Goal: Task Accomplishment & Management: Complete application form

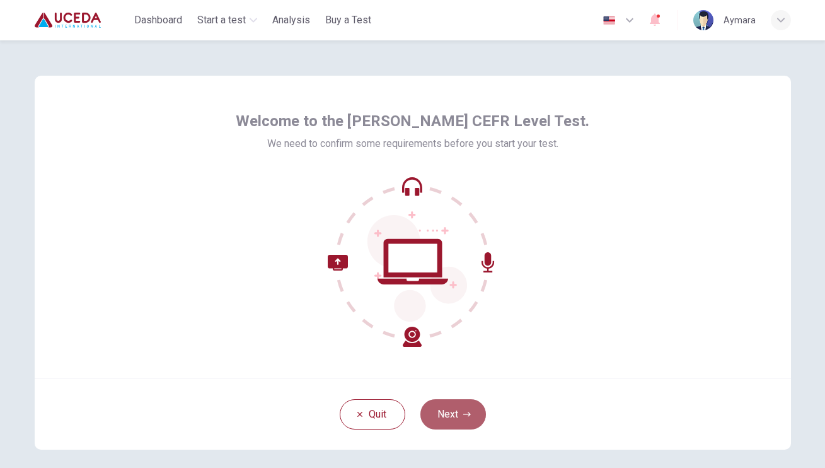
click at [447, 418] on button "Next" at bounding box center [453, 414] width 66 height 30
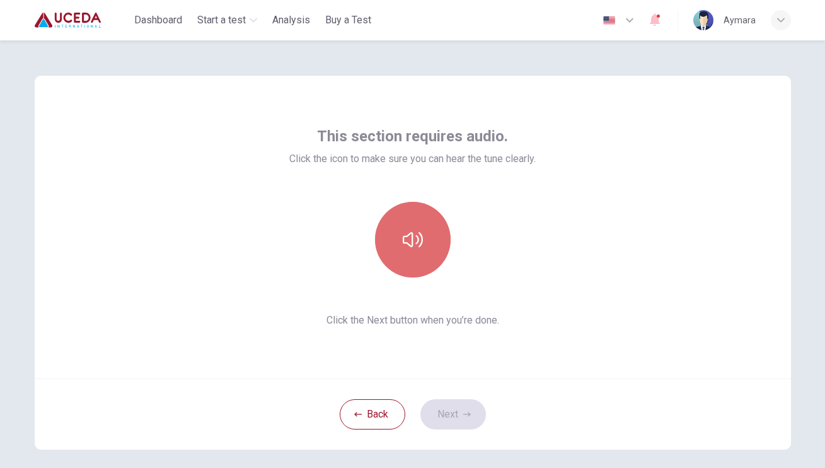
click at [412, 224] on button "button" at bounding box center [413, 240] width 76 height 76
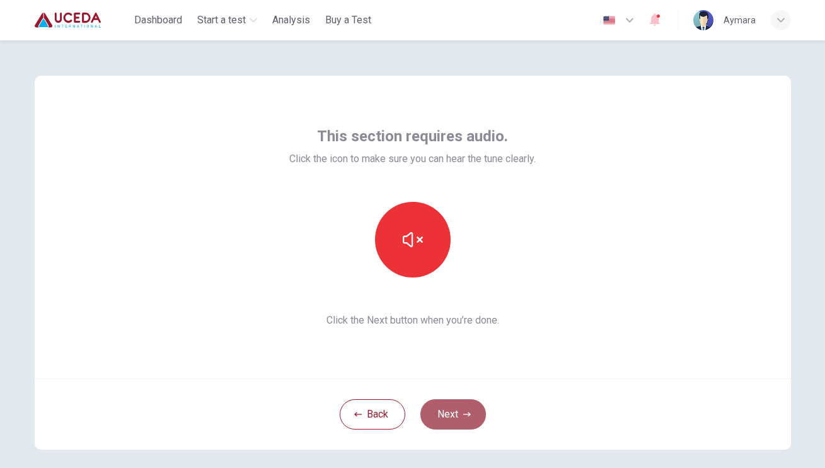
click at [449, 403] on button "Next" at bounding box center [453, 414] width 66 height 30
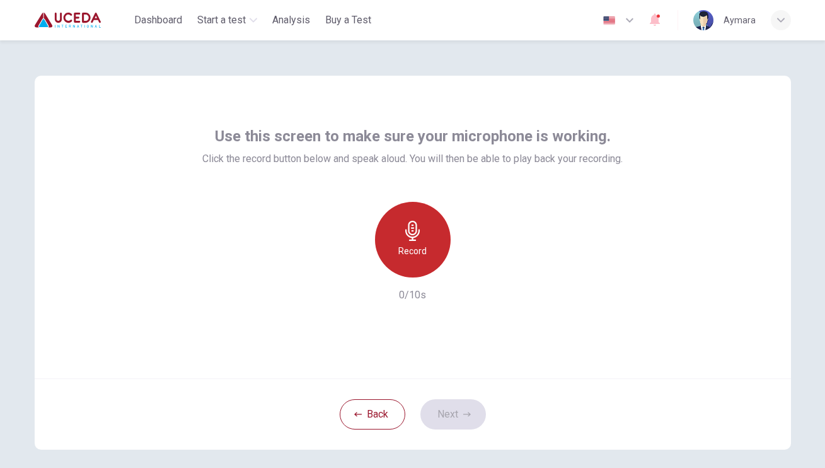
click at [428, 236] on div "Record" at bounding box center [413, 240] width 76 height 76
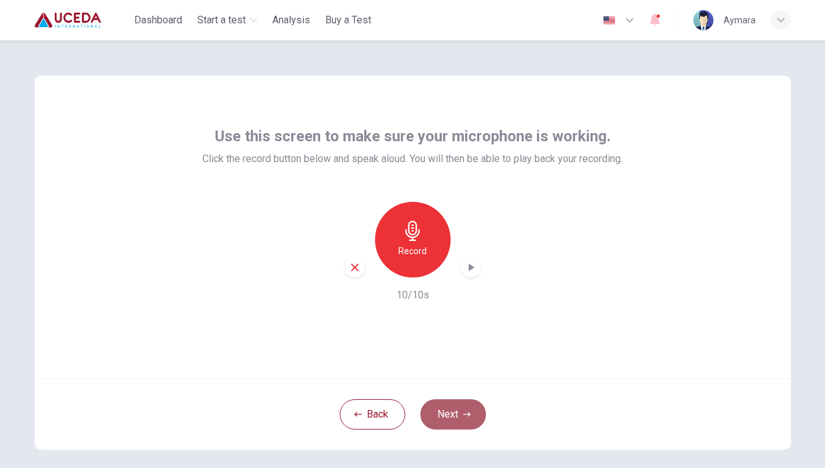
click at [464, 413] on icon "button" at bounding box center [467, 414] width 8 height 8
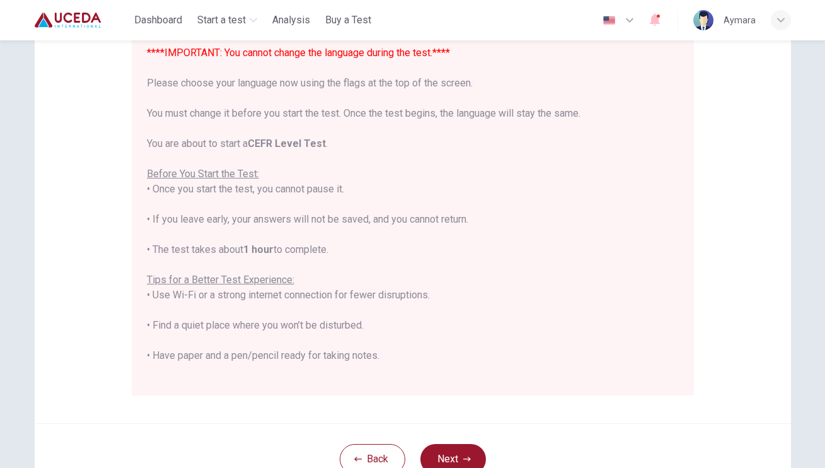
scroll to position [138, 0]
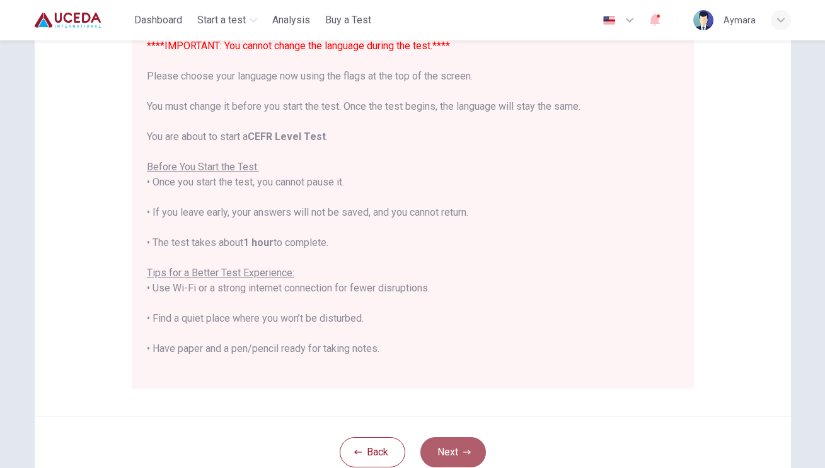
click at [464, 445] on button "Next" at bounding box center [453, 452] width 66 height 30
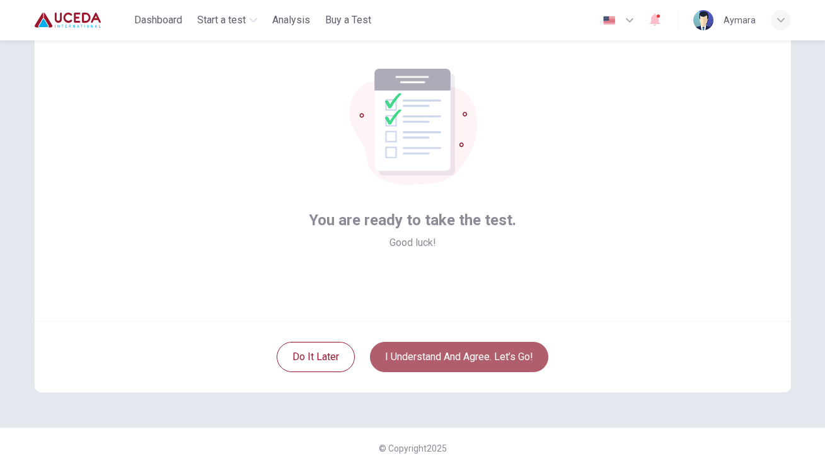
click at [482, 348] on button "I understand and agree. Let’s go!" at bounding box center [459, 357] width 178 height 30
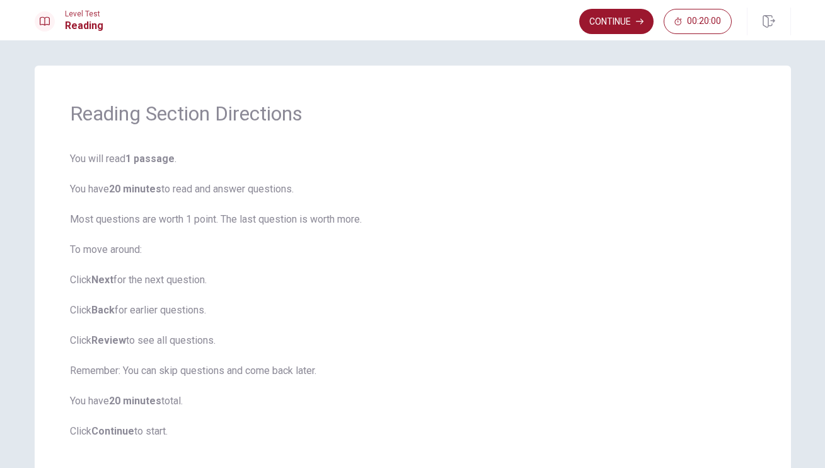
scroll to position [72, 0]
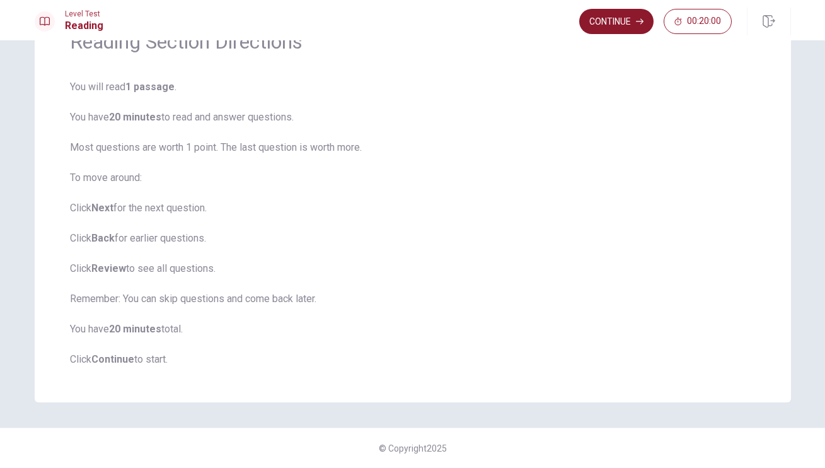
click at [620, 25] on button "Continue" at bounding box center [616, 21] width 74 height 25
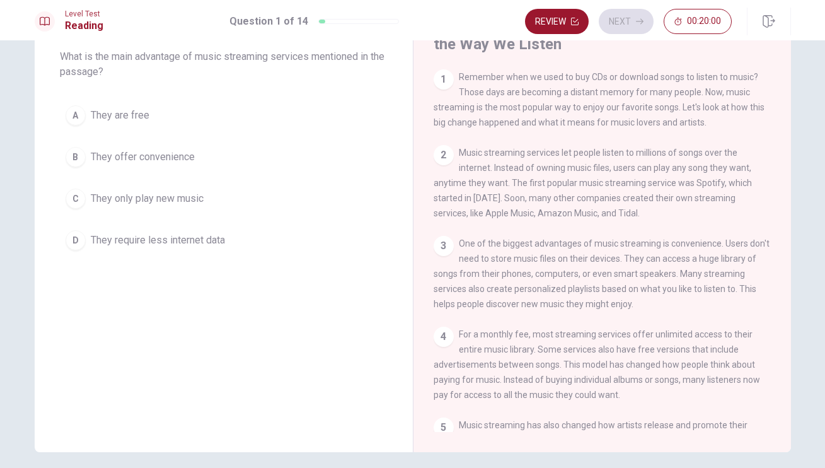
scroll to position [0, 0]
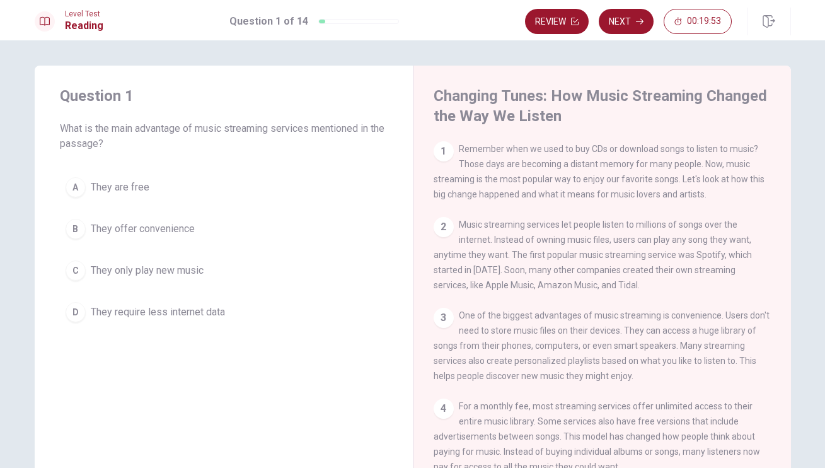
drag, startPoint x: 566, startPoint y: 186, endPoint x: 614, endPoint y: 194, distance: 48.6
click at [614, 194] on div "1 Remember when we used to buy CDs or download songs to listen to music? Those …" at bounding box center [603, 171] width 338 height 60
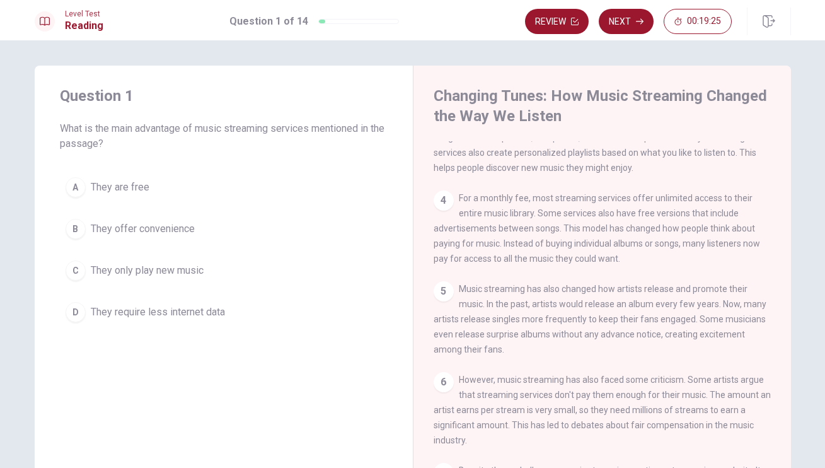
scroll to position [243, 0]
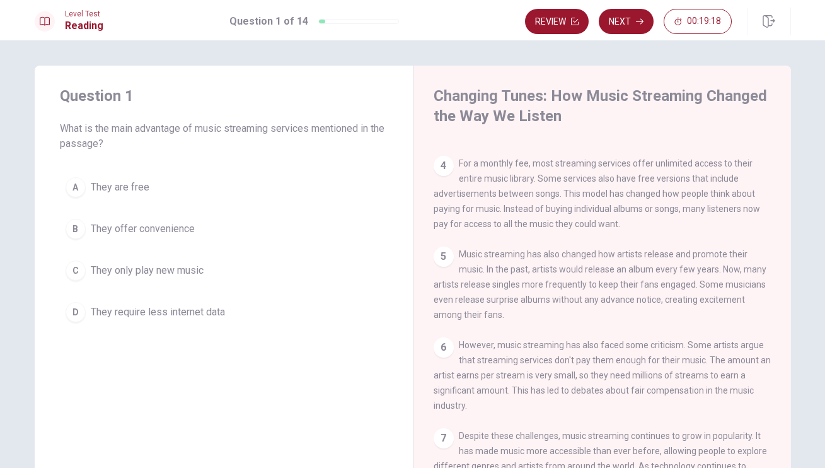
drag, startPoint x: 650, startPoint y: 192, endPoint x: 671, endPoint y: 211, distance: 28.5
click at [671, 211] on div "4 For a monthly fee, most streaming services offer unlimited access to their en…" at bounding box center [603, 194] width 338 height 76
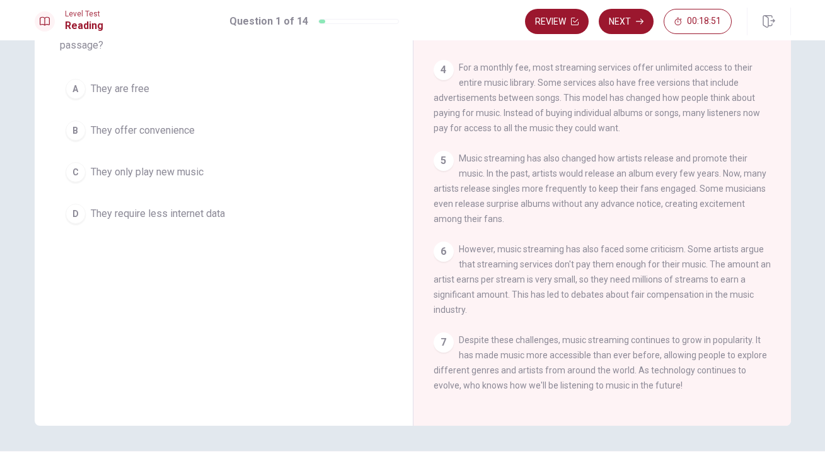
scroll to position [0, 0]
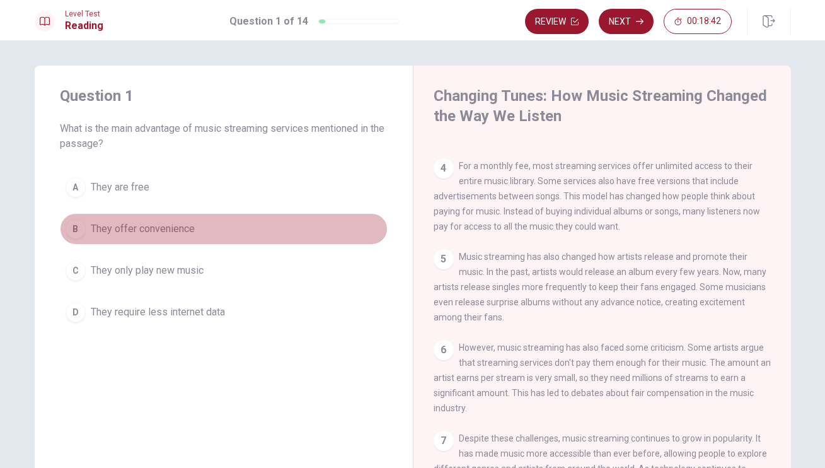
click at [128, 230] on span "They offer convenience" at bounding box center [143, 228] width 104 height 15
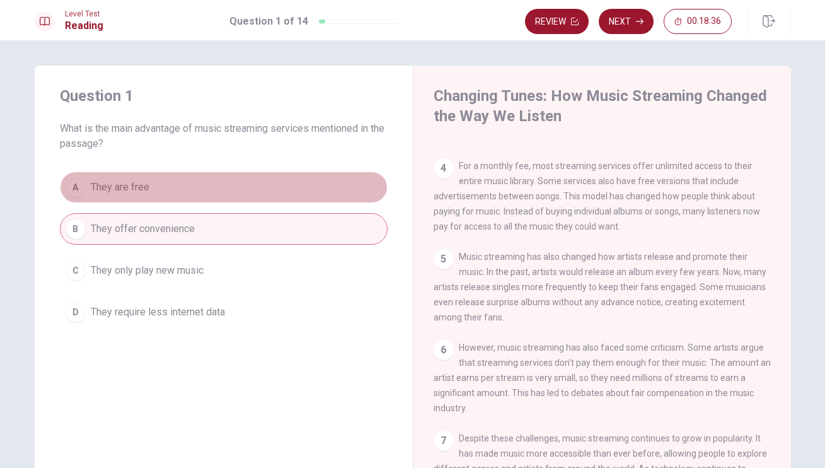
click at [239, 179] on button "A They are free" at bounding box center [224, 187] width 328 height 32
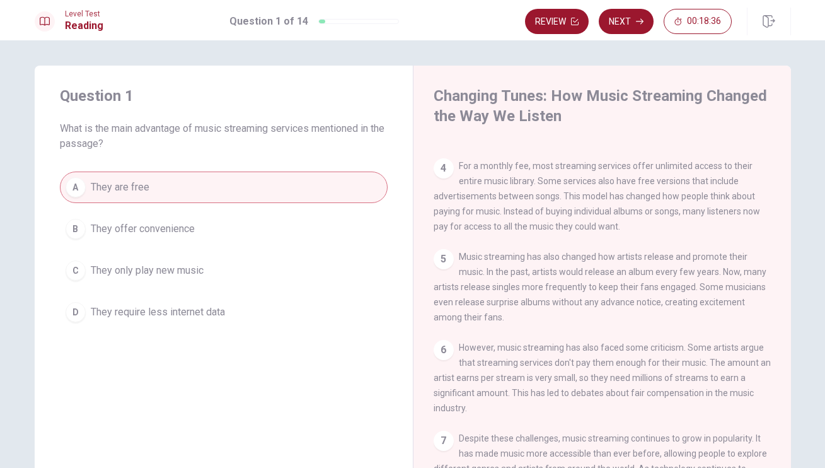
click at [253, 218] on button "B They offer convenience" at bounding box center [224, 229] width 328 height 32
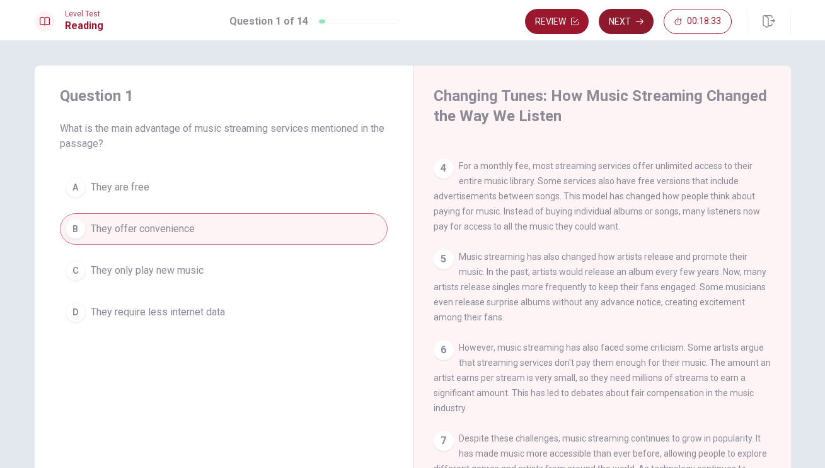
click at [636, 23] on icon "button" at bounding box center [640, 22] width 8 height 8
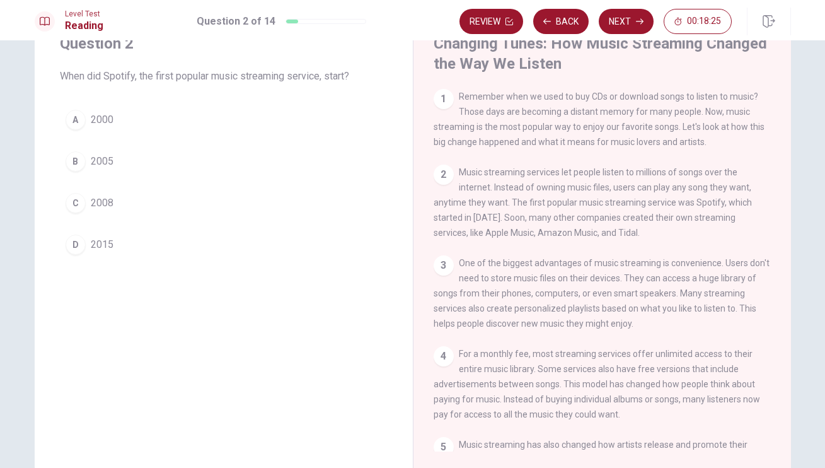
scroll to position [50, 0]
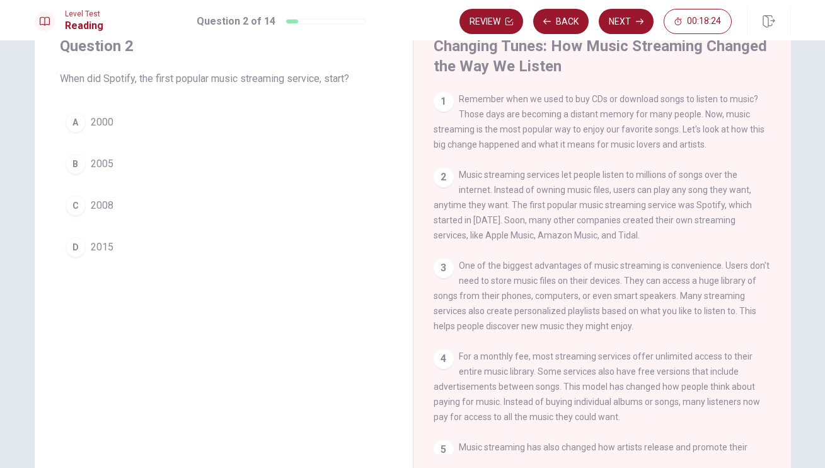
click at [86, 207] on button "C 2008" at bounding box center [224, 206] width 328 height 32
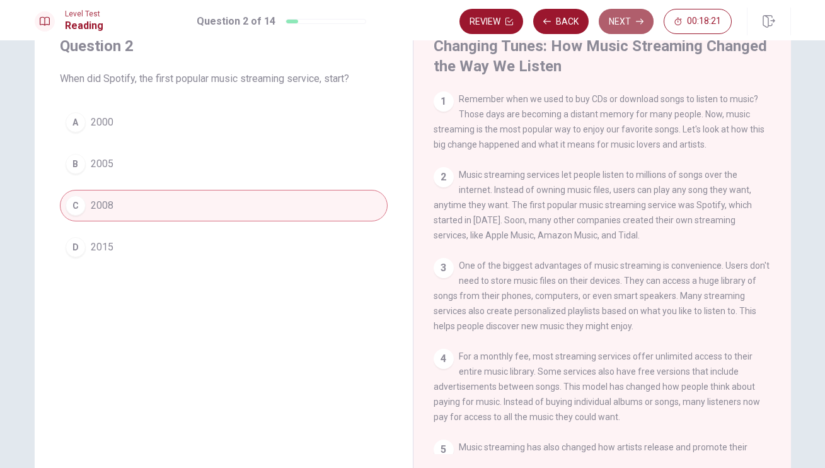
click at [648, 20] on button "Next" at bounding box center [626, 21] width 55 height 25
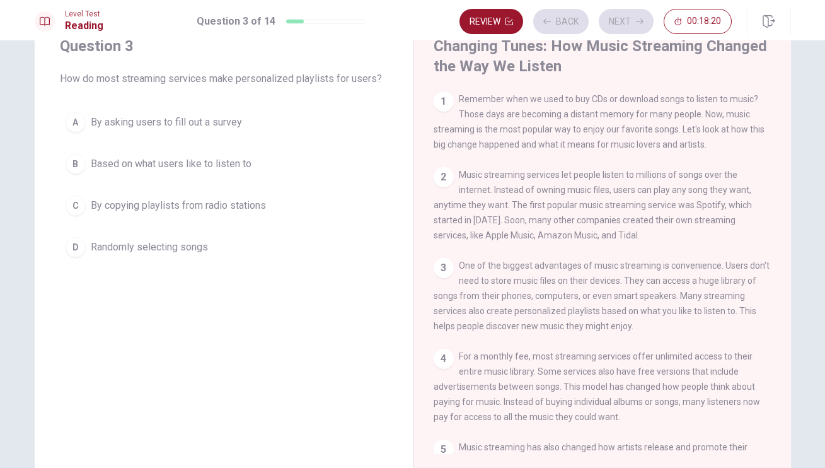
scroll to position [17, 0]
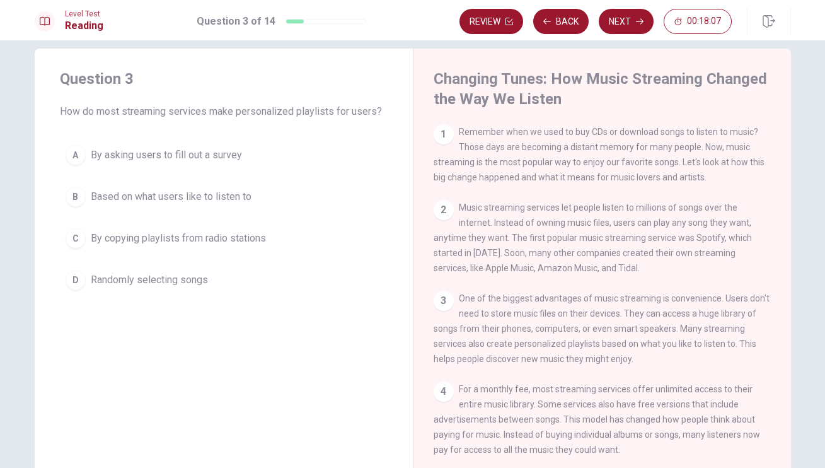
click at [145, 198] on span "Based on what users like to listen to" at bounding box center [171, 196] width 161 height 15
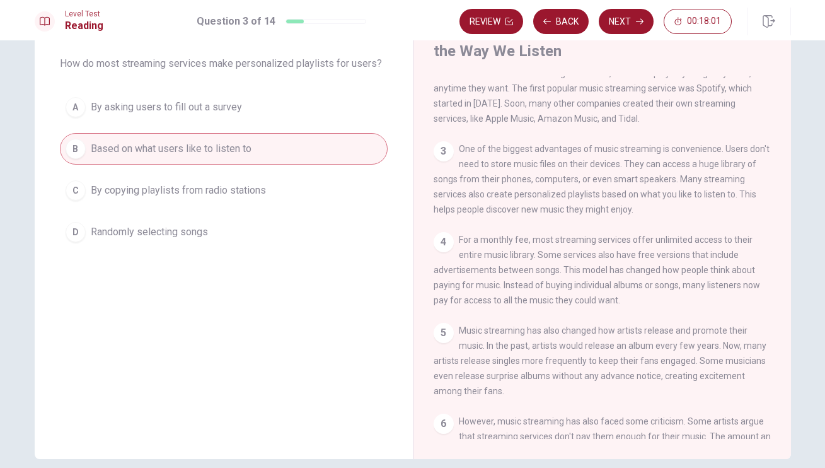
scroll to position [112, 0]
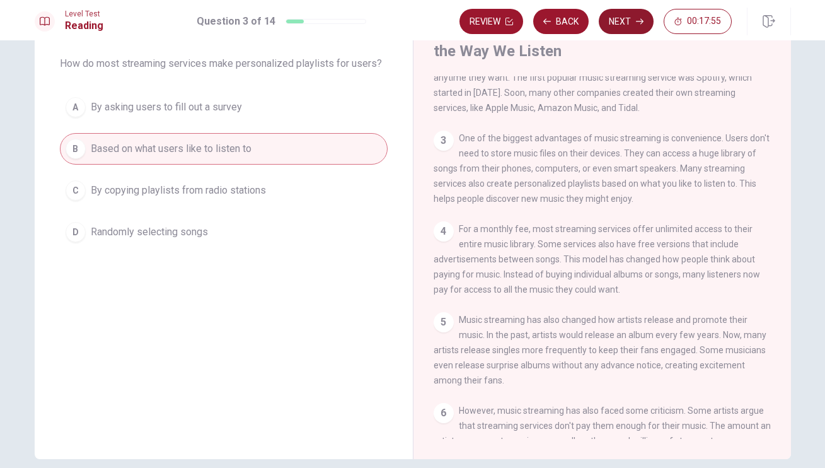
click at [643, 10] on button "Next" at bounding box center [626, 21] width 55 height 25
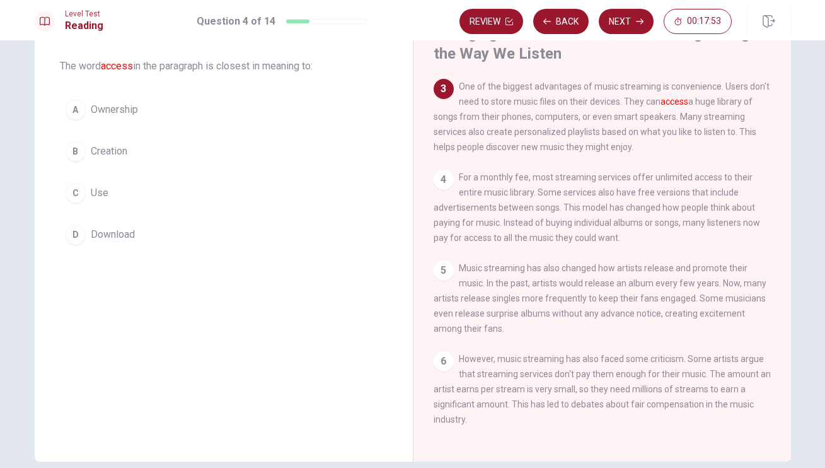
scroll to position [49, 0]
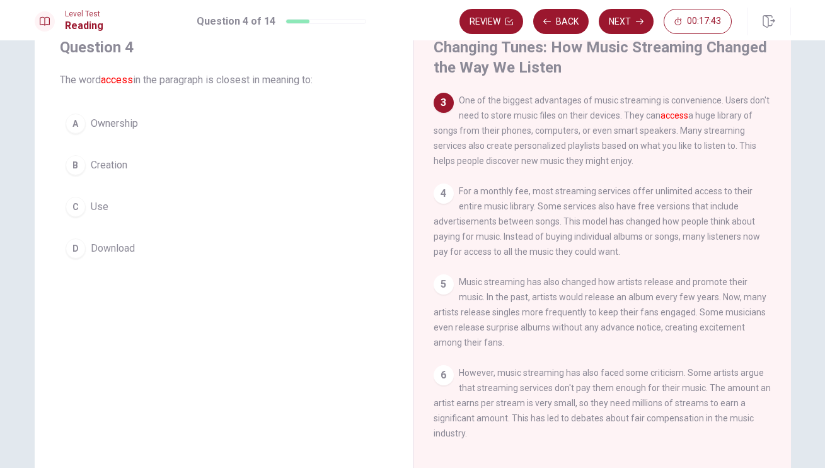
click at [121, 253] on span "Download" at bounding box center [113, 248] width 44 height 15
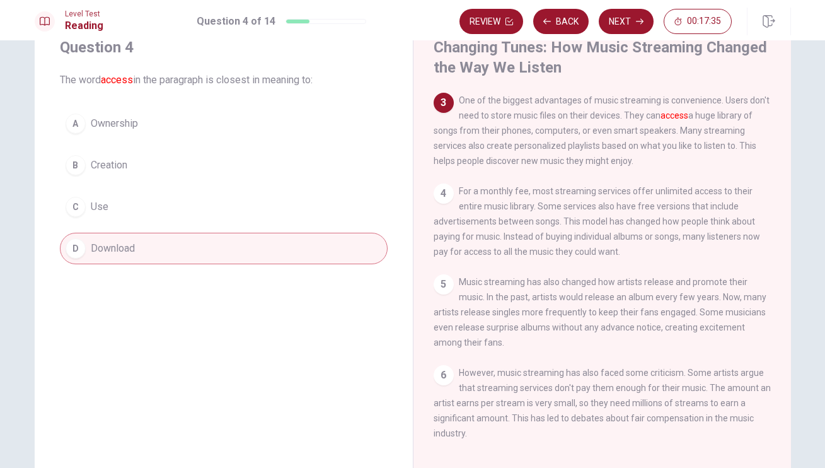
click at [155, 218] on button "C Use" at bounding box center [224, 207] width 328 height 32
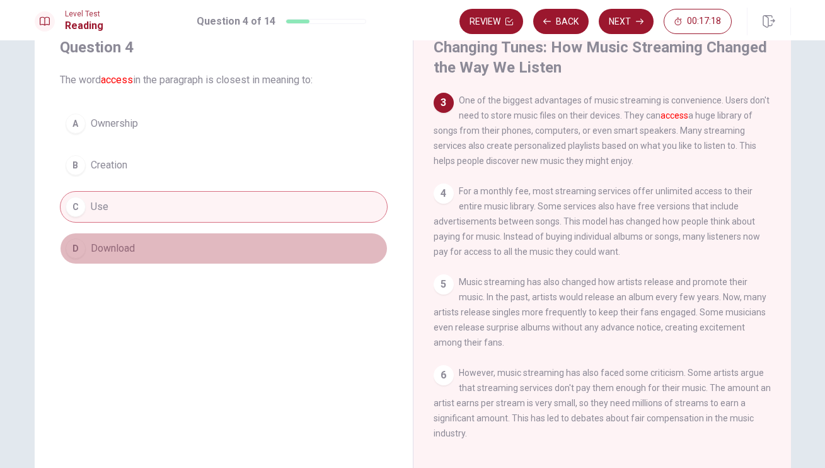
click at [266, 247] on button "D Download" at bounding box center [224, 249] width 328 height 32
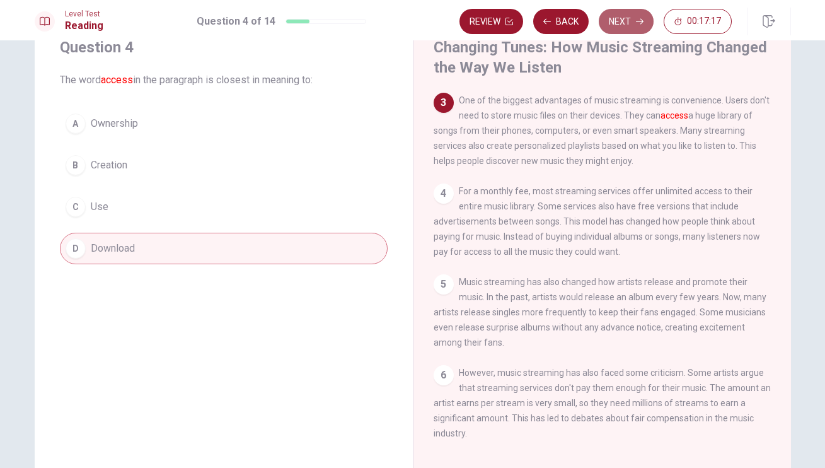
click at [625, 23] on button "Next" at bounding box center [626, 21] width 55 height 25
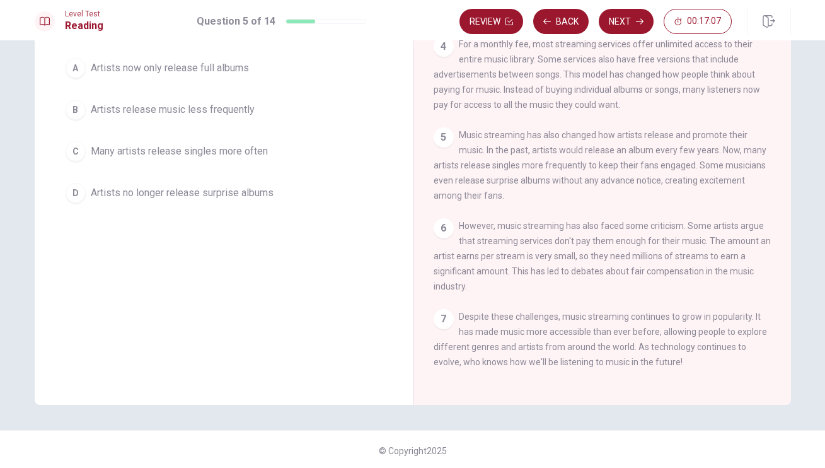
scroll to position [122, 0]
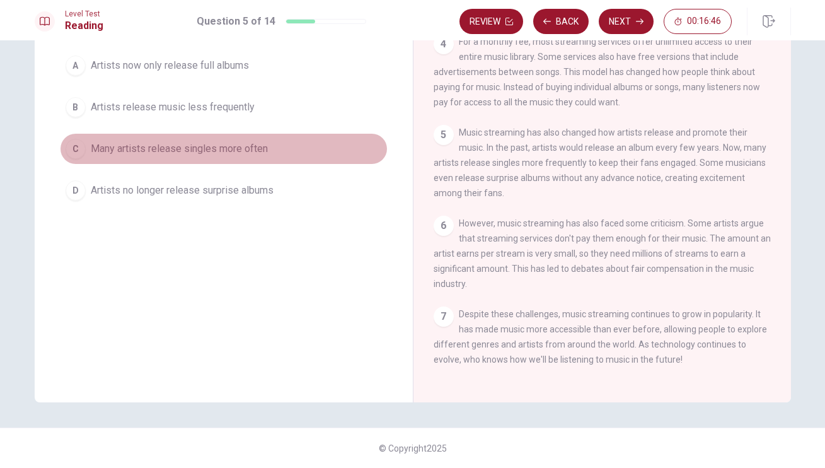
click at [176, 156] on button "C Many artists release singles more often" at bounding box center [224, 149] width 328 height 32
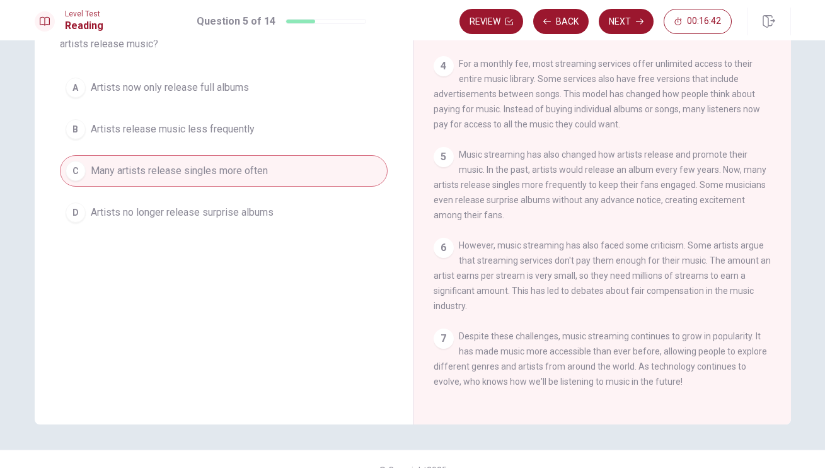
scroll to position [77, 0]
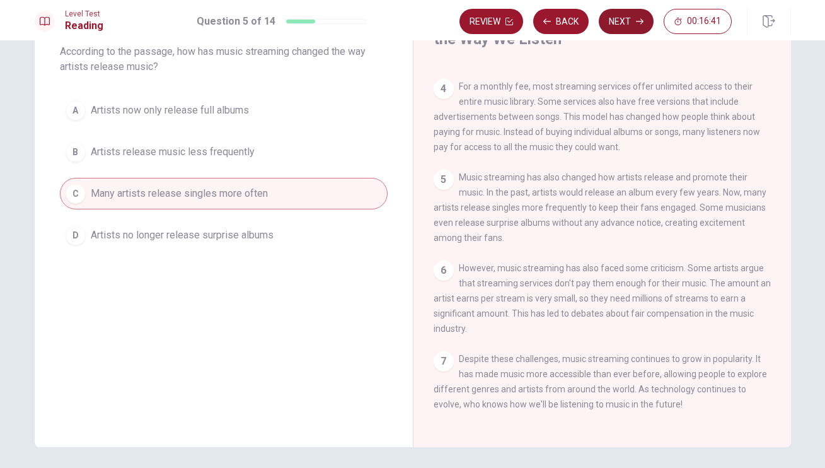
click at [643, 26] on button "Next" at bounding box center [626, 21] width 55 height 25
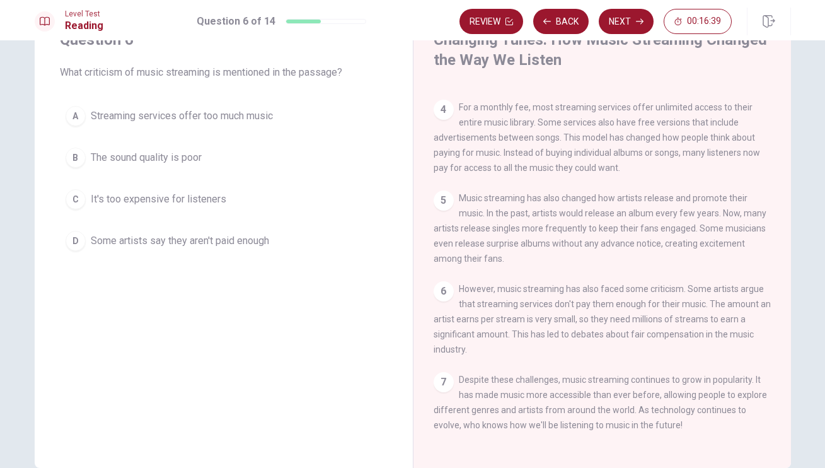
scroll to position [54, 0]
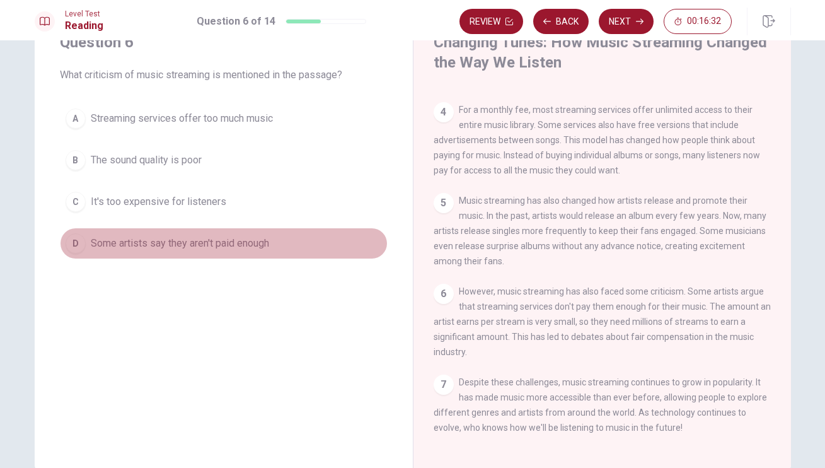
click at [185, 243] on span "Some artists say they aren't paid enough" at bounding box center [180, 243] width 178 height 15
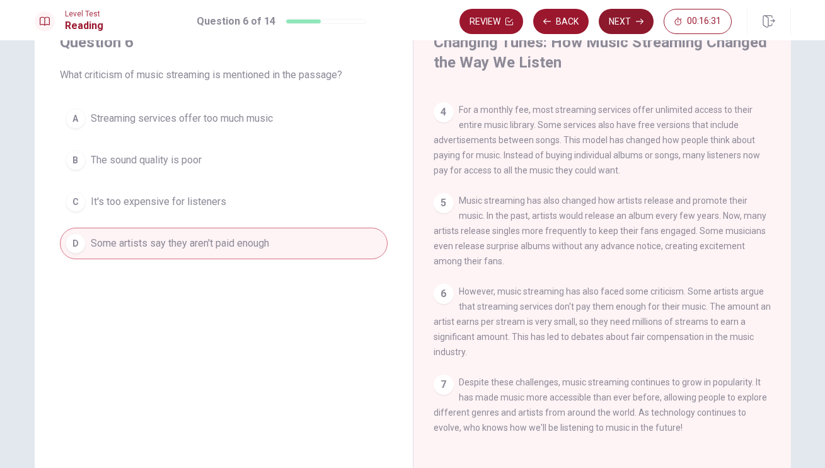
click at [615, 18] on button "Next" at bounding box center [626, 21] width 55 height 25
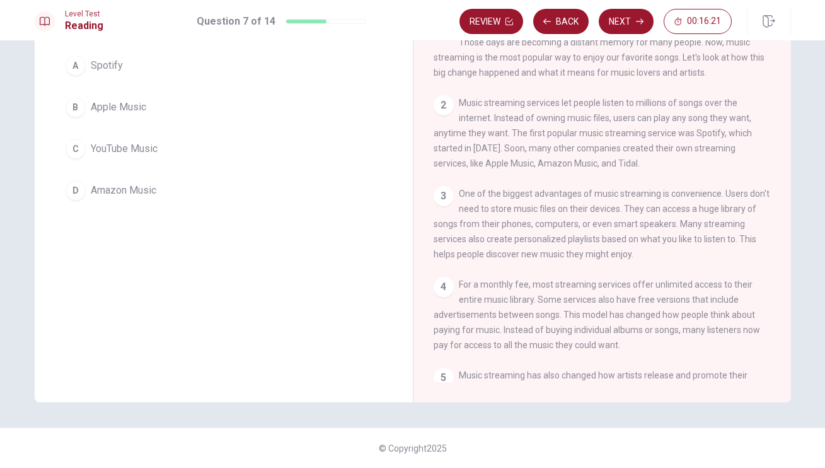
scroll to position [0, 0]
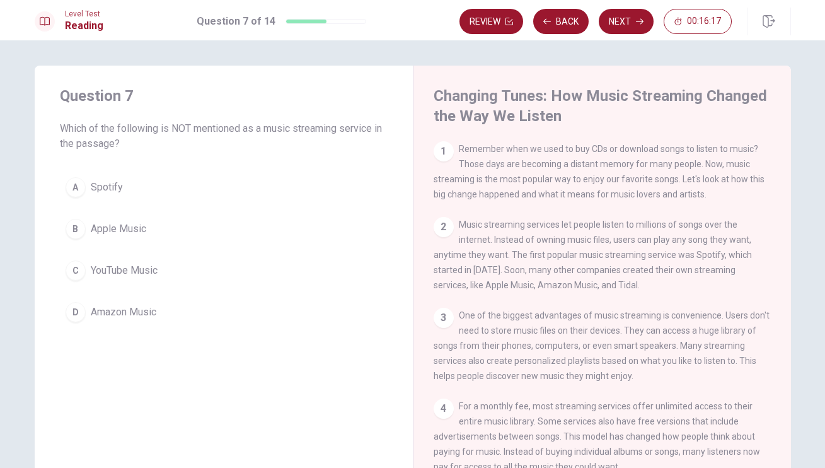
drag, startPoint x: 468, startPoint y: 226, endPoint x: 541, endPoint y: 251, distance: 77.5
click at [541, 251] on span "Music streaming services let people listen to millions of songs over the intern…" at bounding box center [593, 254] width 318 height 71
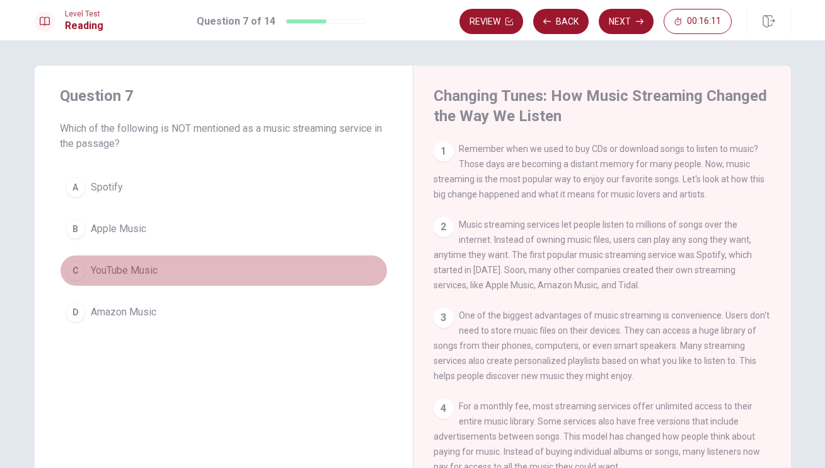
click at [76, 274] on div "C" at bounding box center [76, 270] width 20 height 20
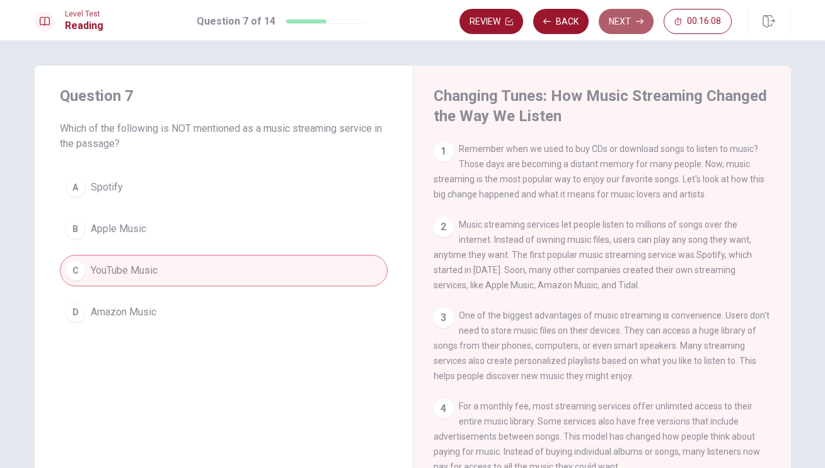
click at [620, 26] on button "Next" at bounding box center [626, 21] width 55 height 25
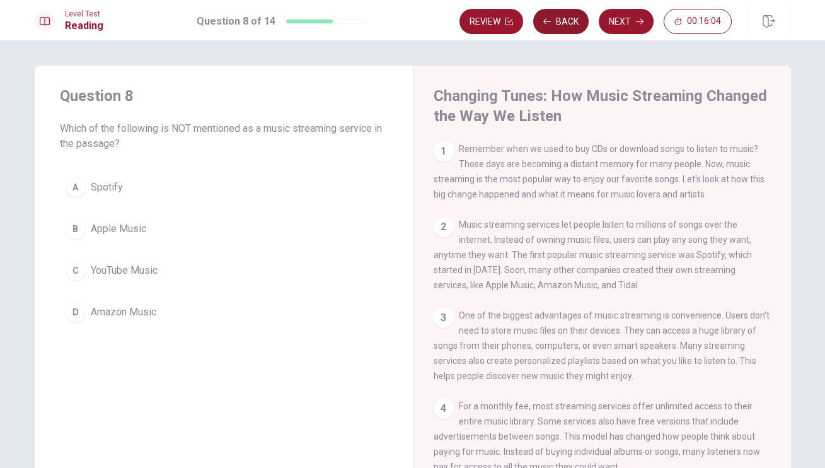
click at [570, 21] on button "Back" at bounding box center [560, 21] width 55 height 25
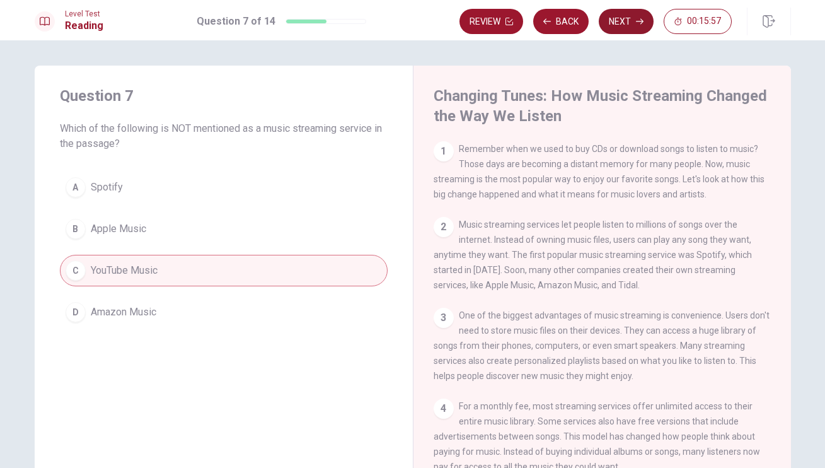
click at [613, 25] on button "Next" at bounding box center [626, 21] width 55 height 25
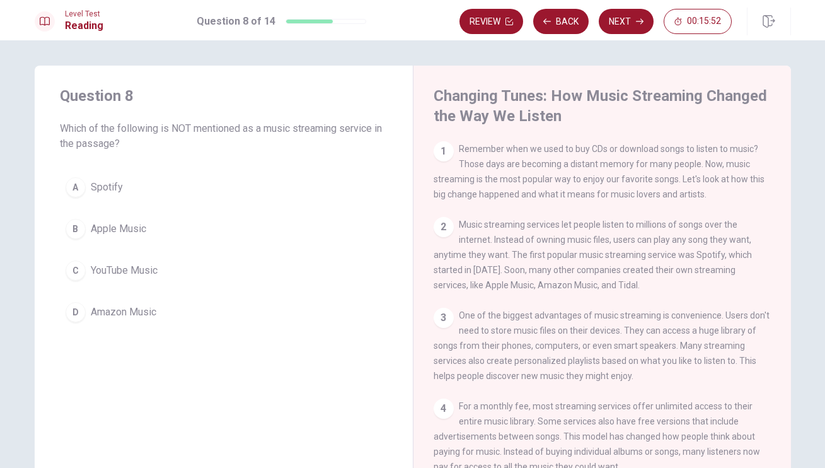
click at [106, 271] on span "YouTube Music" at bounding box center [124, 270] width 67 height 15
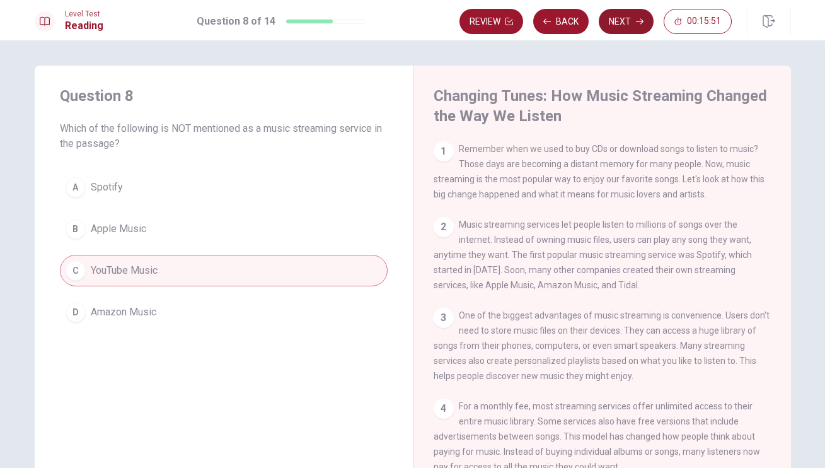
click at [623, 9] on button "Next" at bounding box center [626, 21] width 55 height 25
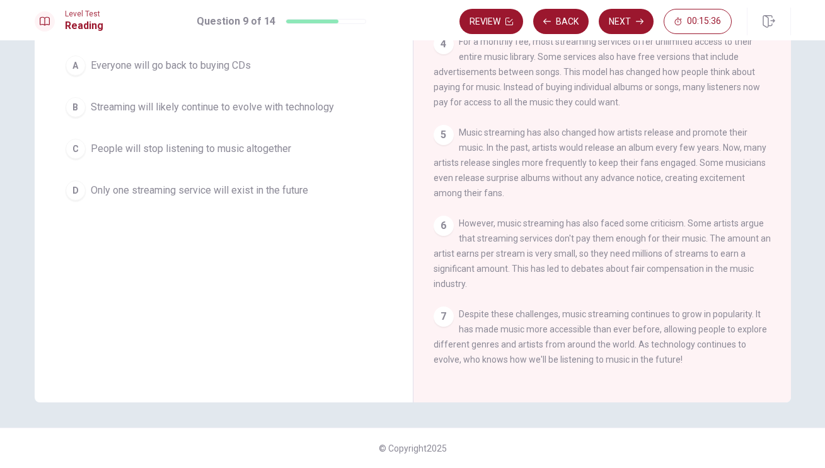
scroll to position [119, 0]
click at [129, 113] on span "Streaming will likely continue to evolve with technology" at bounding box center [212, 109] width 243 height 15
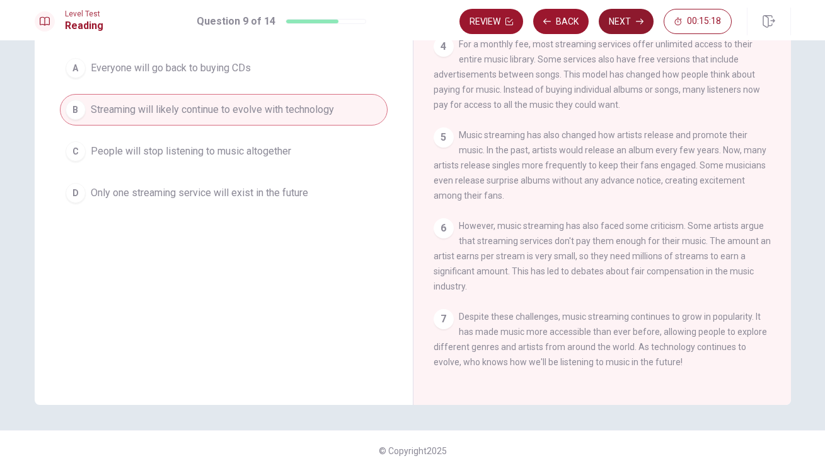
click at [616, 16] on button "Next" at bounding box center [626, 21] width 55 height 25
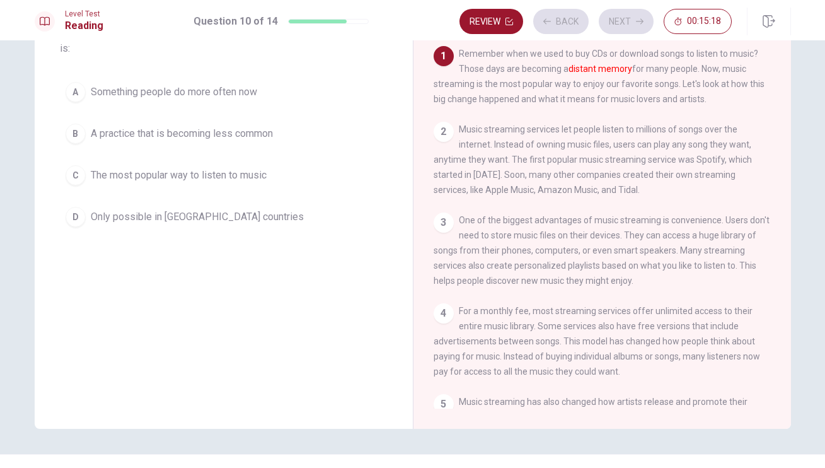
scroll to position [20, 0]
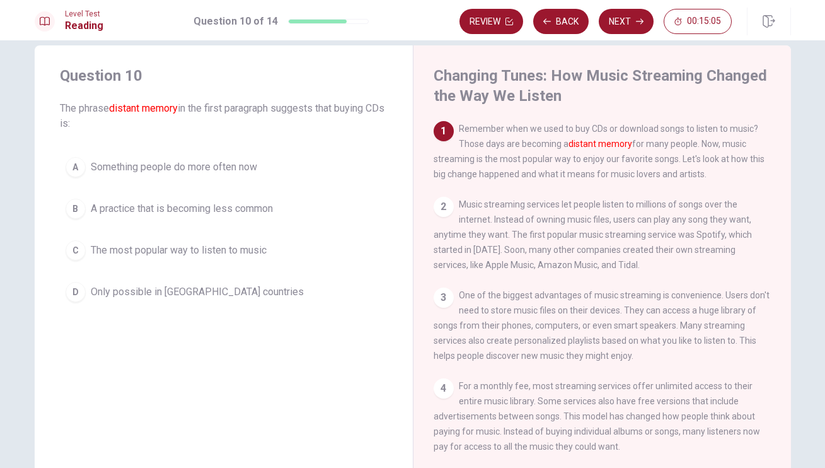
click at [202, 209] on span "A practice that is becoming less common" at bounding box center [182, 208] width 182 height 15
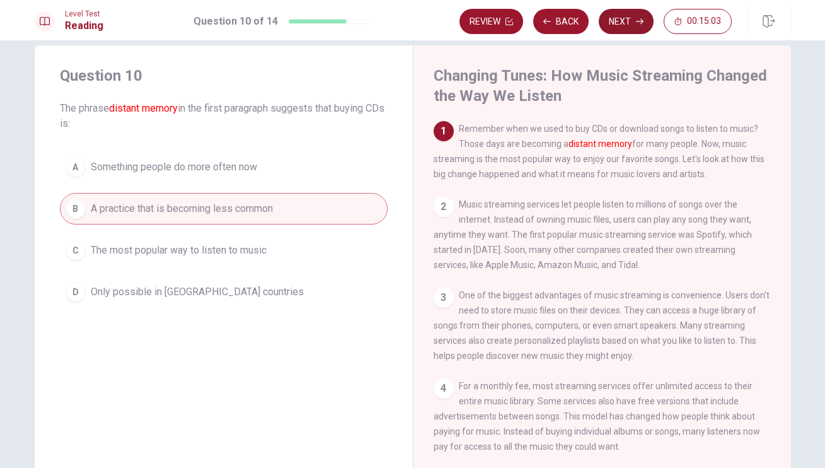
click at [632, 24] on button "Next" at bounding box center [626, 21] width 55 height 25
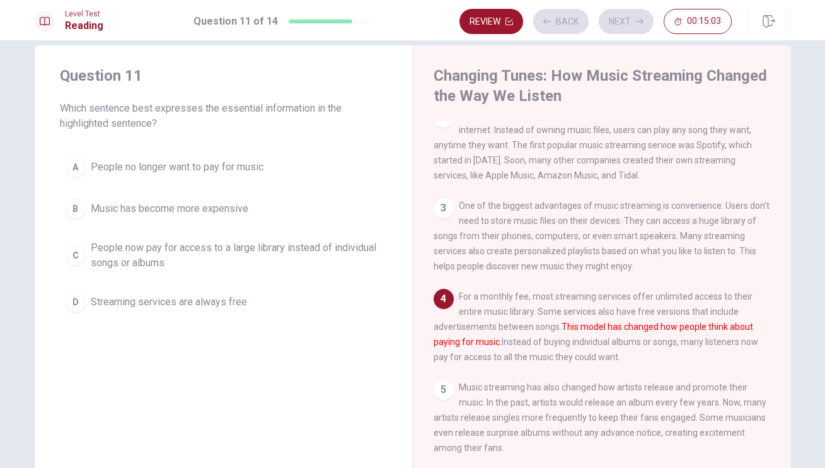
scroll to position [96, 0]
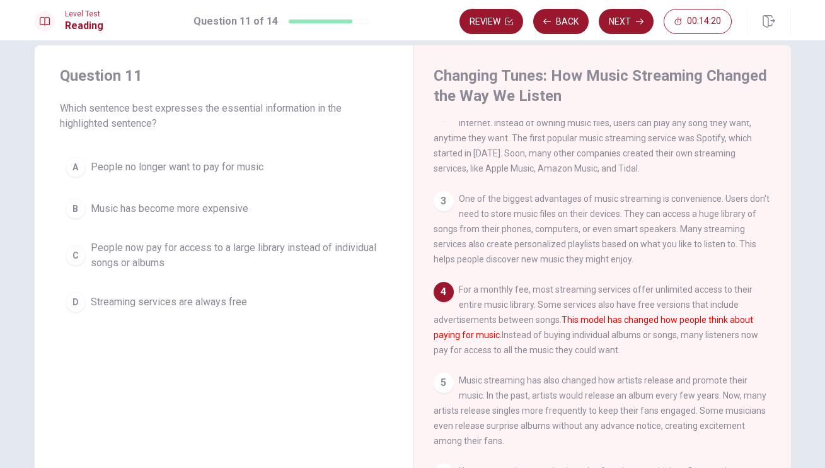
click at [134, 258] on span "People now pay for access to a large library instead of individual songs or alb…" at bounding box center [236, 255] width 291 height 30
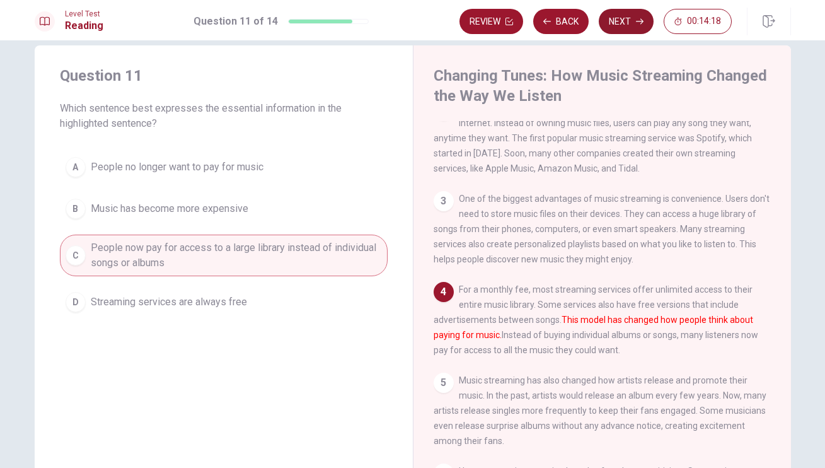
click at [636, 21] on icon "button" at bounding box center [640, 22] width 8 height 8
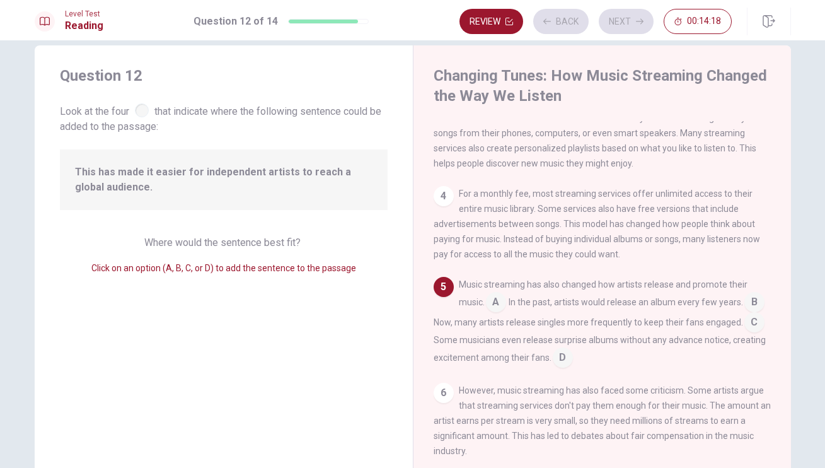
scroll to position [207, 0]
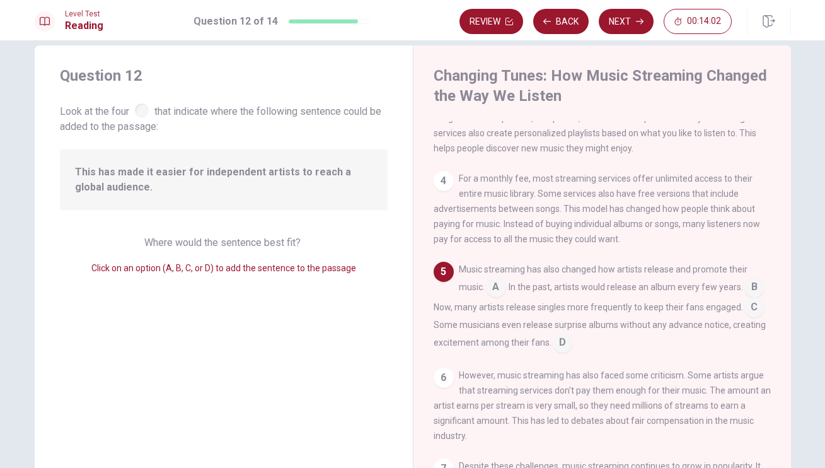
drag, startPoint x: 93, startPoint y: 164, endPoint x: 296, endPoint y: 202, distance: 207.0
click at [296, 202] on div "This has made it easier for independent artists to reach a global audience." at bounding box center [224, 179] width 328 height 60
click at [744, 298] on input at bounding box center [754, 288] width 20 height 20
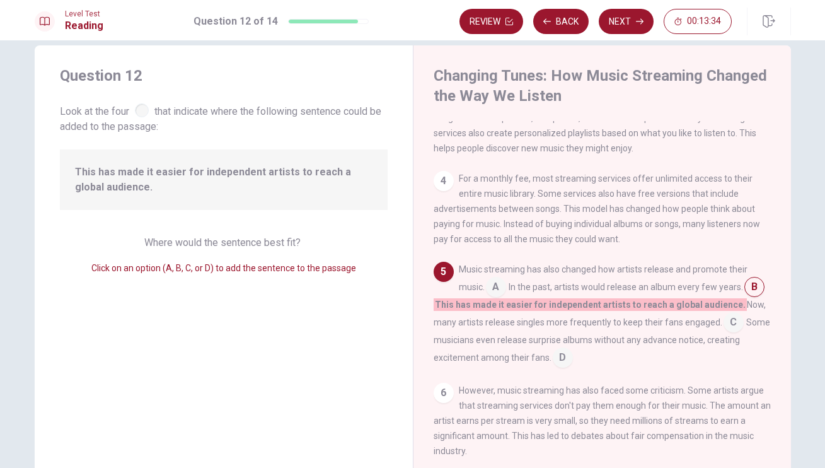
drag, startPoint x: 461, startPoint y: 307, endPoint x: 518, endPoint y: 328, distance: 60.6
click at [518, 328] on div "Music streaming has also changed how artists release and promote their music. A…" at bounding box center [603, 315] width 338 height 106
drag, startPoint x: 446, startPoint y: 309, endPoint x: 372, endPoint y: 292, distance: 75.1
click at [372, 292] on div "Question 12 Look at the four that indicate where the following sentence could b…" at bounding box center [413, 274] width 756 height 458
click at [137, 110] on div at bounding box center [142, 110] width 14 height 14
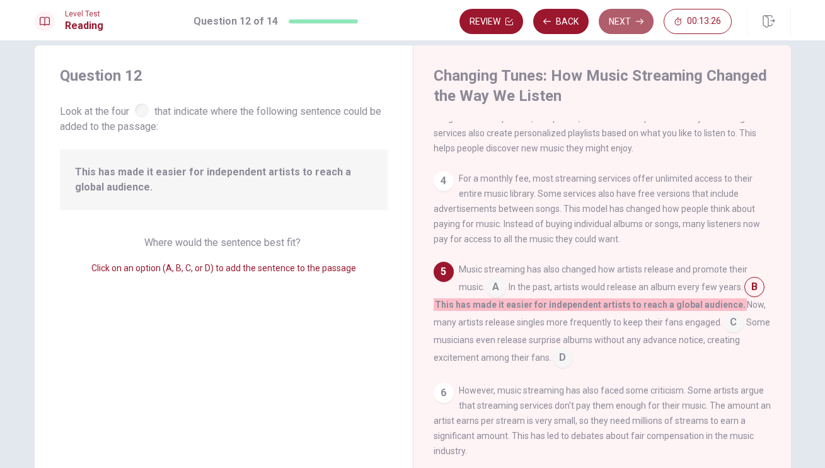
click at [630, 21] on button "Next" at bounding box center [626, 21] width 55 height 25
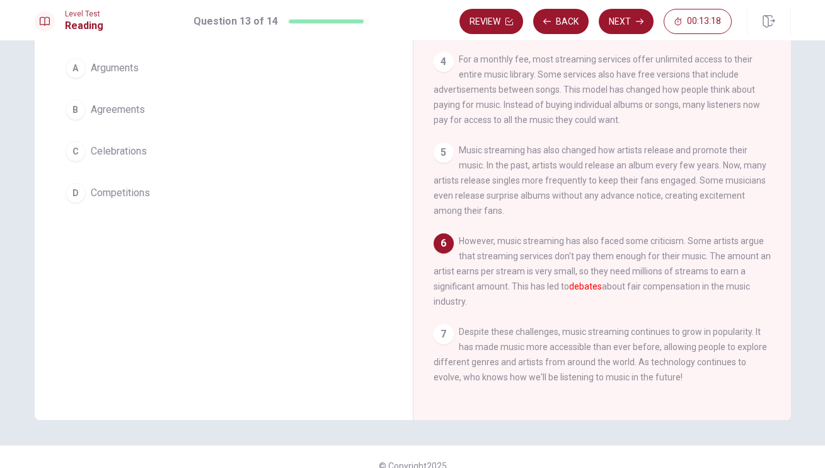
scroll to position [52, 0]
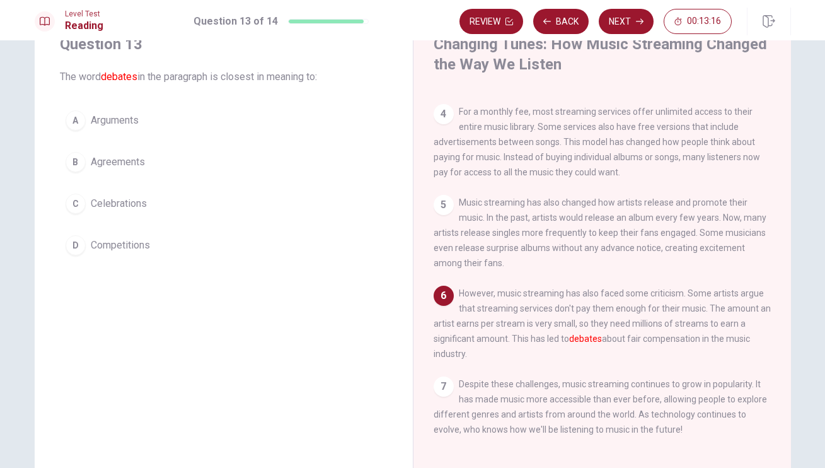
click at [81, 122] on div "A" at bounding box center [76, 120] width 20 height 20
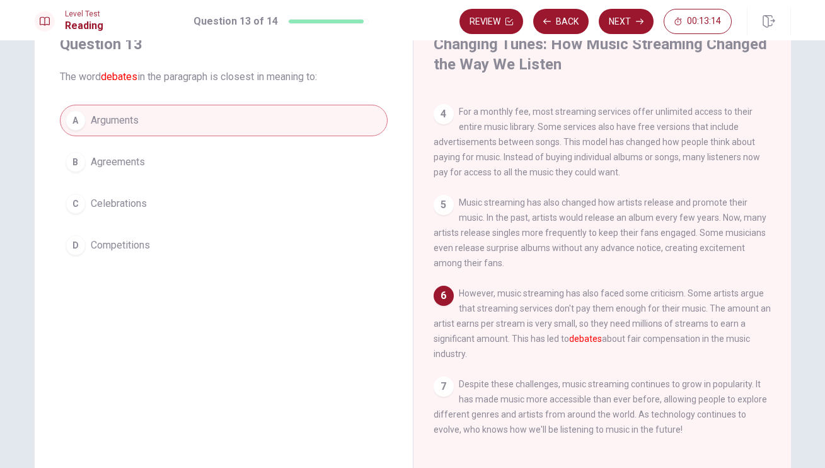
click at [633, 21] on button "Next" at bounding box center [626, 21] width 55 height 25
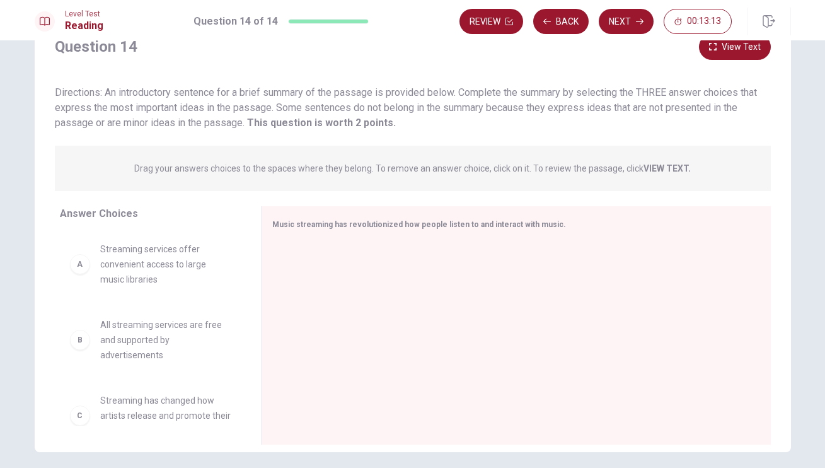
scroll to position [0, 0]
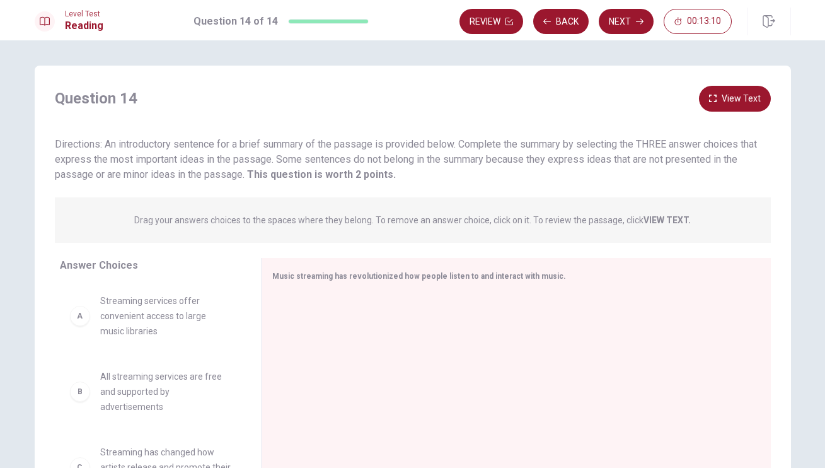
drag, startPoint x: 250, startPoint y: 140, endPoint x: 393, endPoint y: 163, distance: 145.5
click at [392, 163] on span "Directions: An introductory sentence for a brief summary of the passage is prov…" at bounding box center [406, 159] width 702 height 42
drag, startPoint x: 487, startPoint y: 146, endPoint x: 543, endPoint y: 164, distance: 59.0
click at [543, 164] on span "Directions: An introductory sentence for a brief summary of the passage is prov…" at bounding box center [406, 159] width 702 height 42
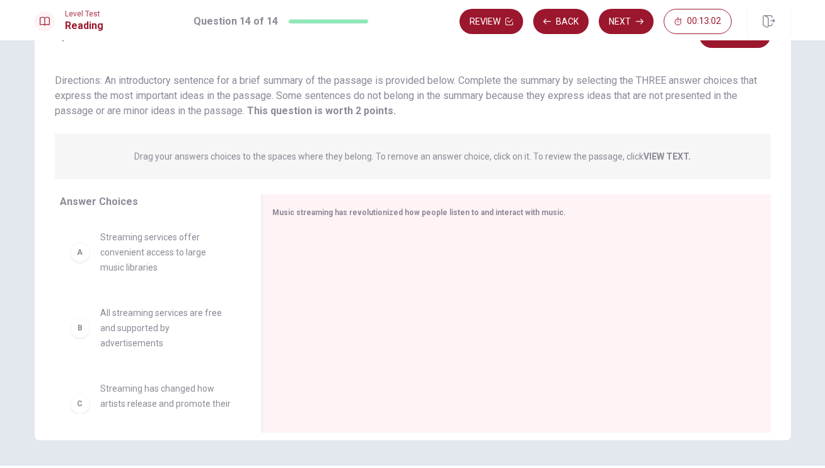
scroll to position [41, 0]
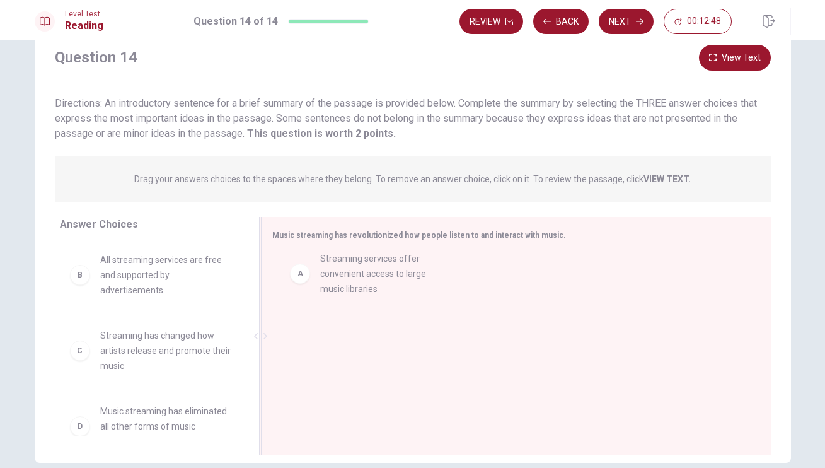
drag, startPoint x: 170, startPoint y: 282, endPoint x: 405, endPoint y: 281, distance: 235.1
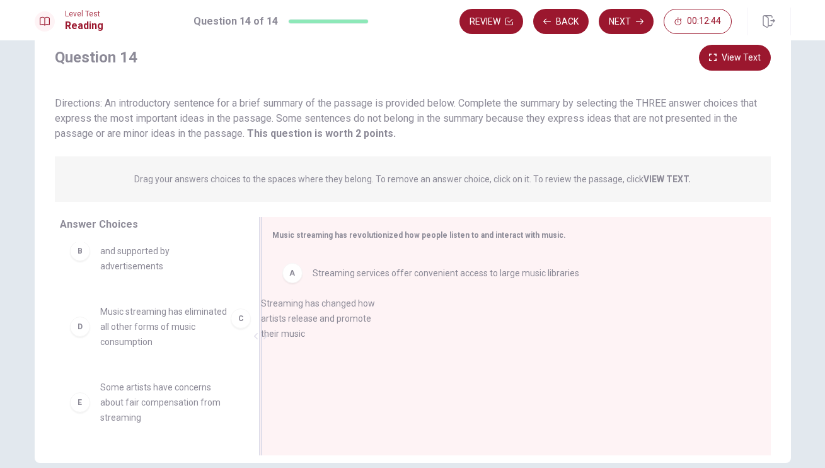
drag, startPoint x: 171, startPoint y: 338, endPoint x: 338, endPoint y: 326, distance: 167.4
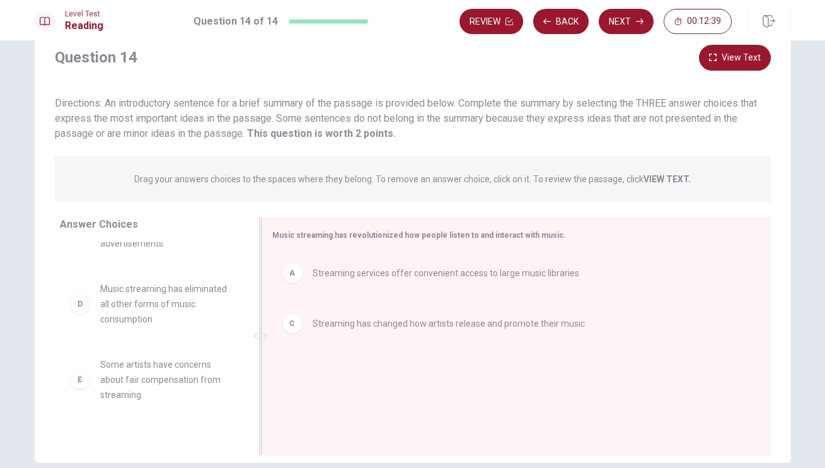
scroll to position [47, 0]
drag, startPoint x: 177, startPoint y: 391, endPoint x: 383, endPoint y: 393, distance: 206.1
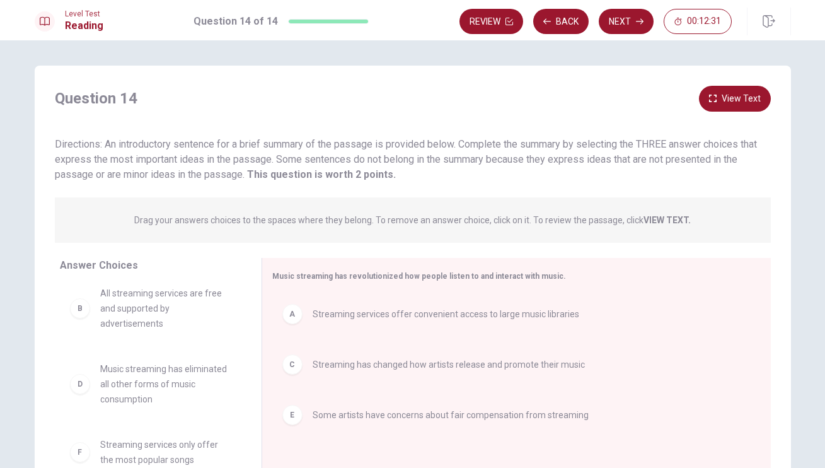
scroll to position [101, 0]
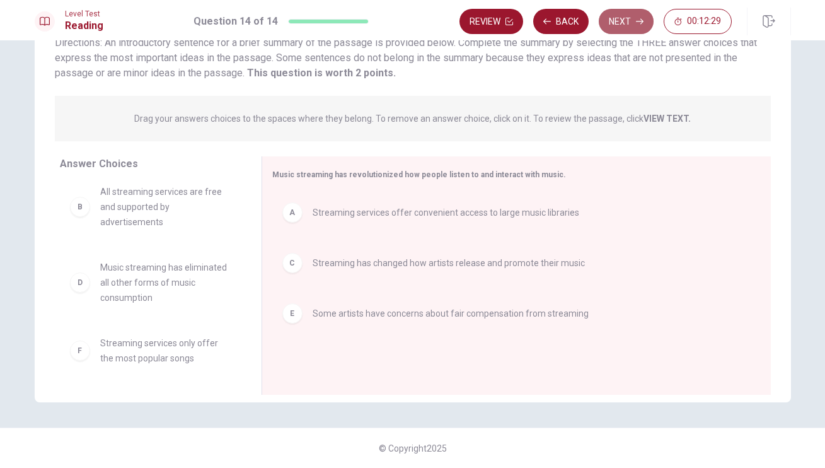
click at [628, 30] on button "Next" at bounding box center [626, 21] width 55 height 25
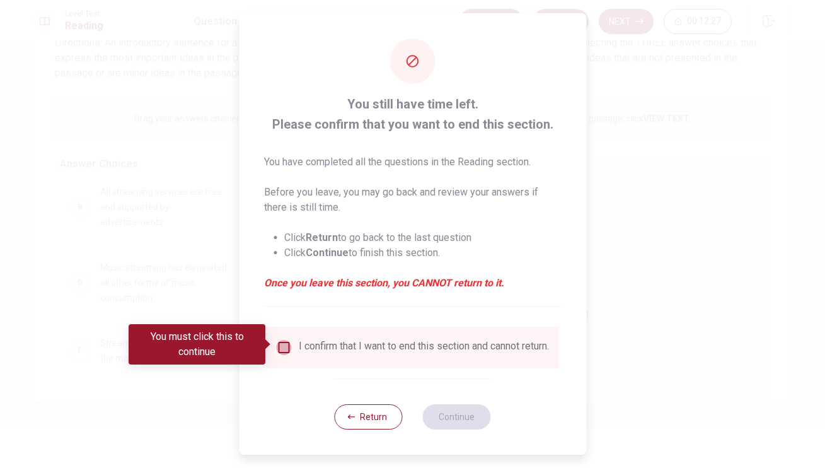
click at [282, 345] on input "You must click this to continue" at bounding box center [283, 347] width 15 height 15
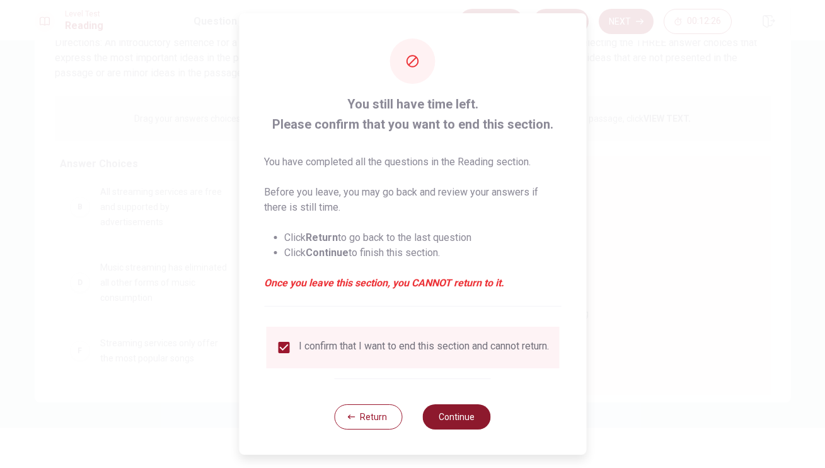
click at [438, 415] on button "Continue" at bounding box center [457, 416] width 68 height 25
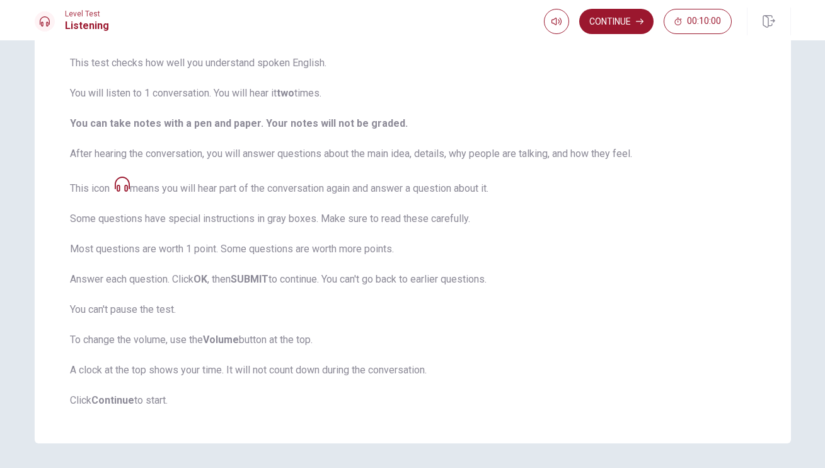
scroll to position [137, 0]
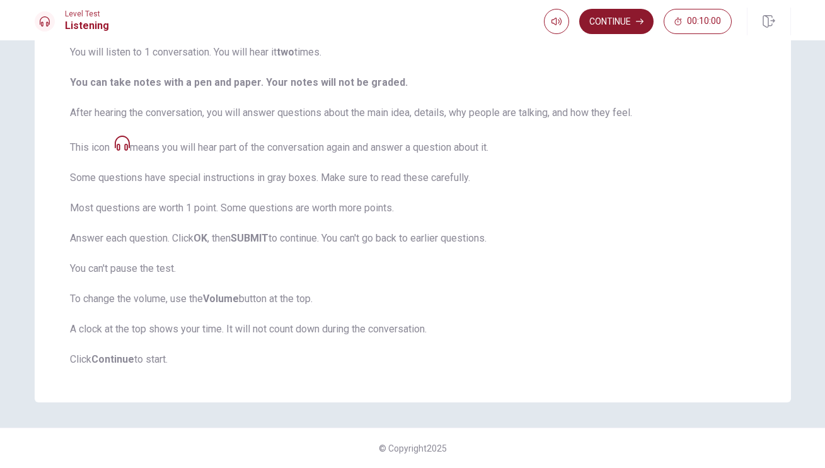
click at [629, 26] on button "Continue" at bounding box center [616, 21] width 74 height 25
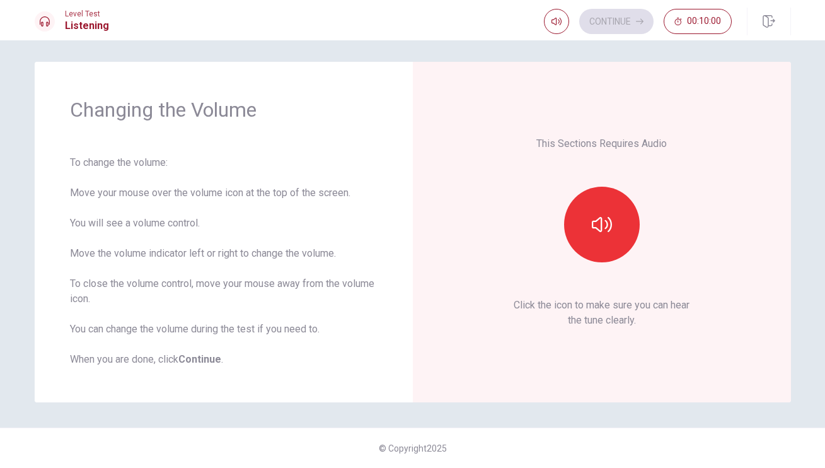
scroll to position [4, 0]
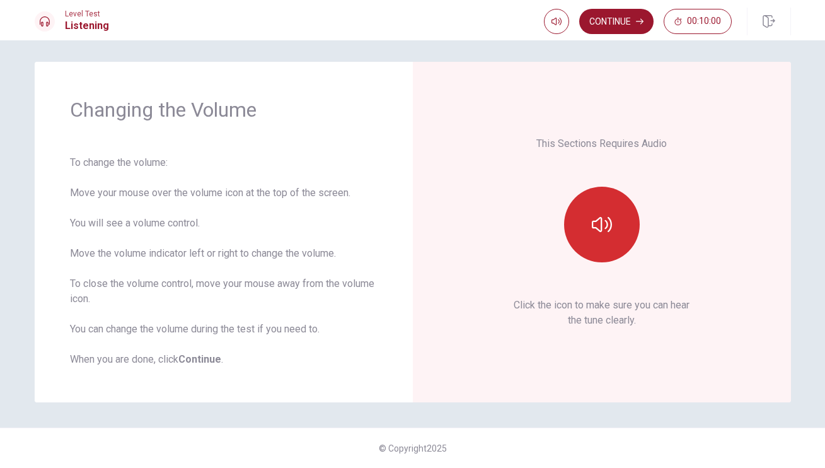
click at [597, 253] on button "button" at bounding box center [602, 225] width 76 height 76
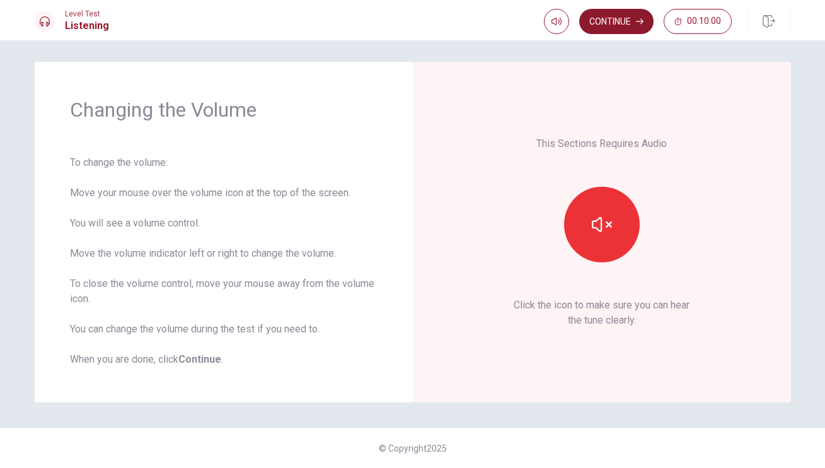
click at [607, 11] on button "Continue" at bounding box center [616, 21] width 74 height 25
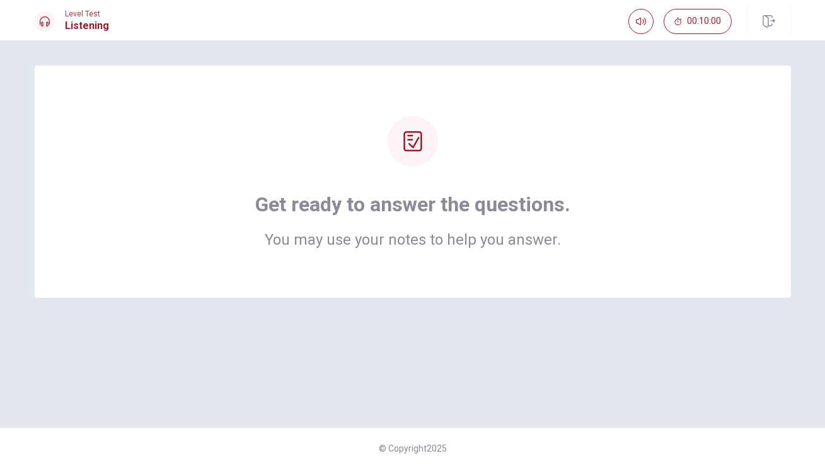
click at [433, 187] on div "Get ready to answer the questions. You may use your notes to help you answer." at bounding box center [412, 181] width 655 height 131
click at [474, 260] on div "Get ready to answer the questions. You may use your notes to help you answer." at bounding box center [413, 182] width 756 height 232
click at [420, 143] on icon at bounding box center [413, 141] width 20 height 20
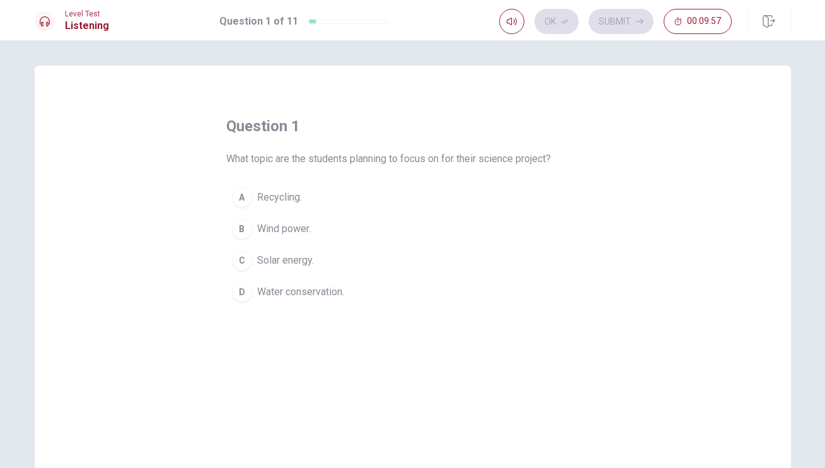
click at [244, 233] on div "B" at bounding box center [242, 229] width 20 height 20
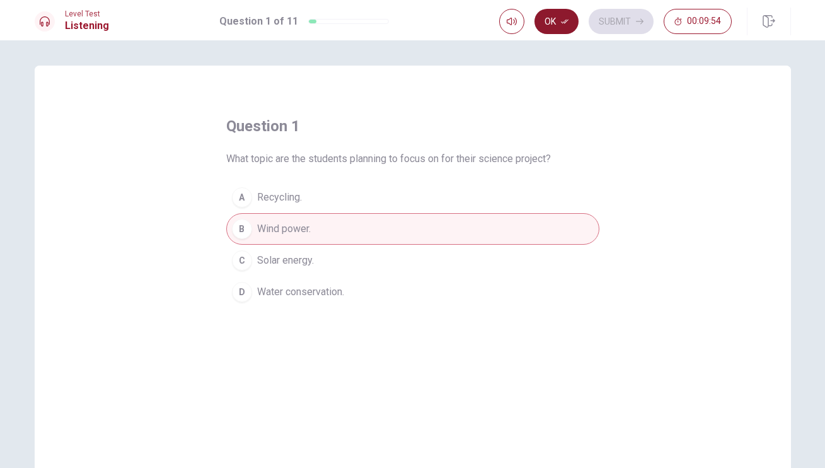
click at [555, 21] on button "Ok" at bounding box center [556, 21] width 44 height 25
click at [607, 20] on button "Submit" at bounding box center [621, 21] width 65 height 25
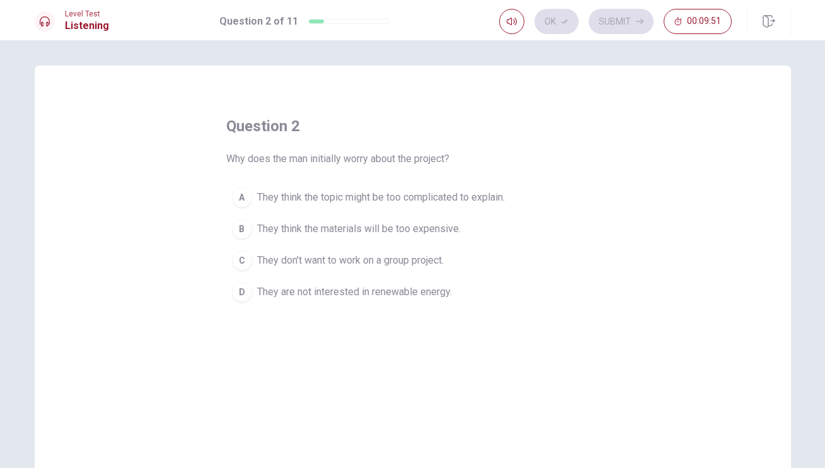
drag, startPoint x: 246, startPoint y: 153, endPoint x: 446, endPoint y: 156, distance: 199.8
click at [469, 153] on div "question 2 Why does the man initially worry about the project? A They think the…" at bounding box center [412, 212] width 373 height 192
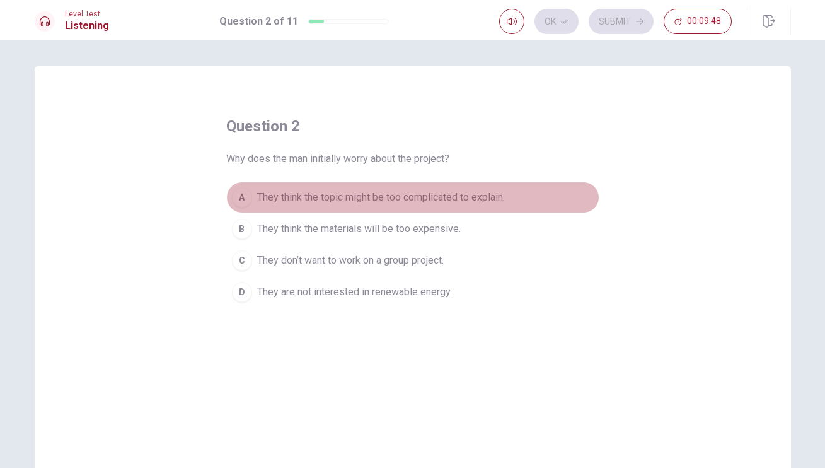
click at [302, 197] on span "They think the topic might be too complicated to explain." at bounding box center [381, 197] width 248 height 15
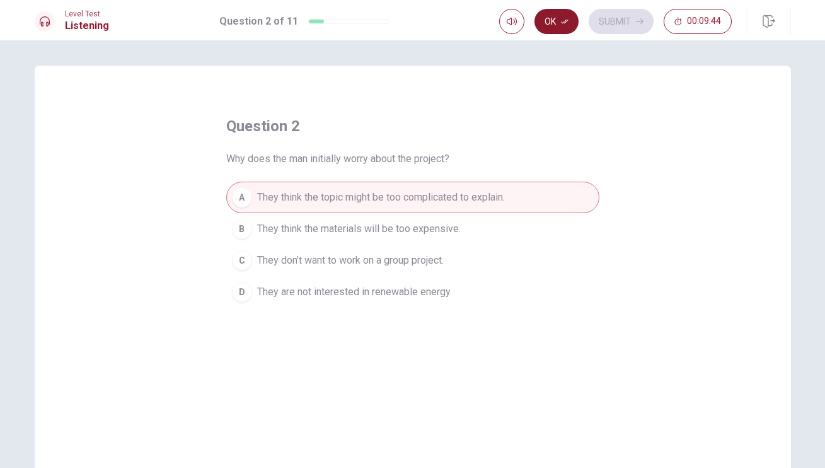
click at [570, 26] on button "Ok" at bounding box center [556, 21] width 44 height 25
click at [641, 20] on icon "button" at bounding box center [640, 22] width 8 height 6
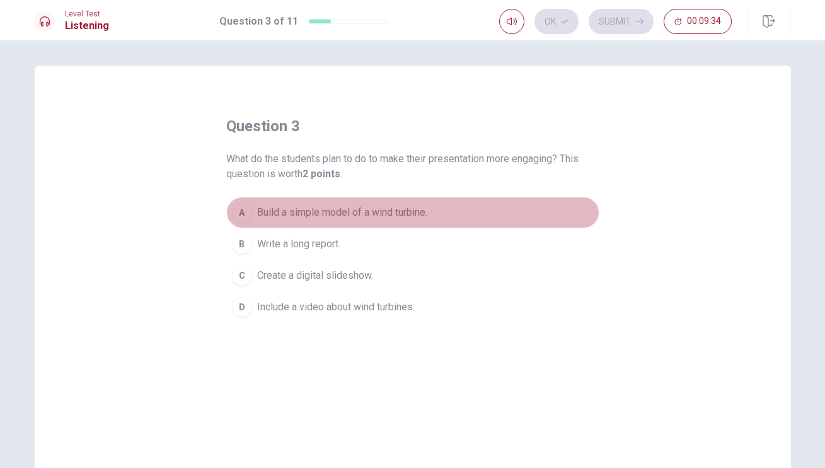
click at [299, 212] on span "Build a simple model of a wind turbine." at bounding box center [342, 212] width 170 height 15
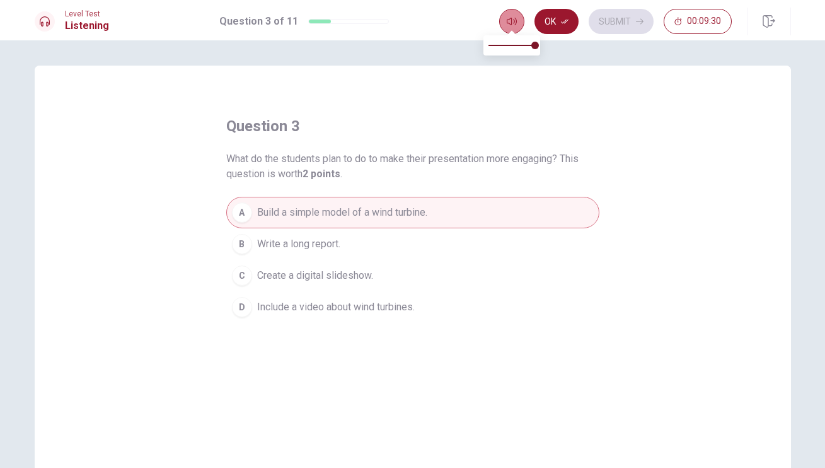
click at [515, 14] on button "button" at bounding box center [511, 21] width 25 height 25
click at [558, 16] on button "Ok" at bounding box center [556, 21] width 44 height 25
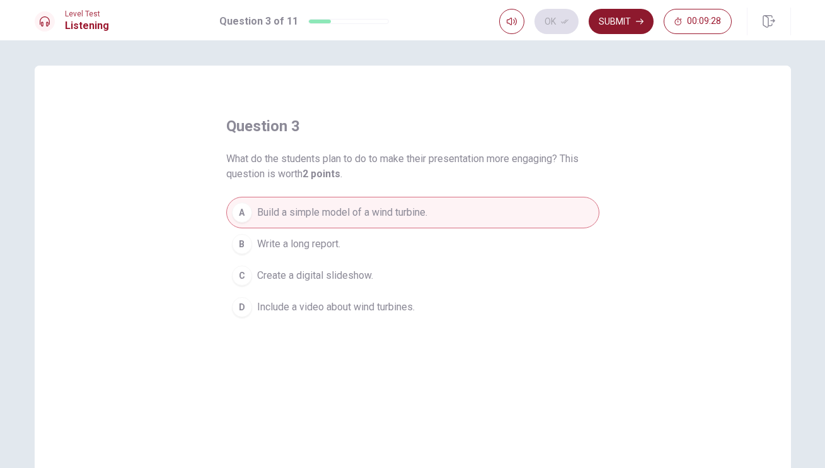
click at [615, 20] on button "Submit" at bounding box center [621, 21] width 65 height 25
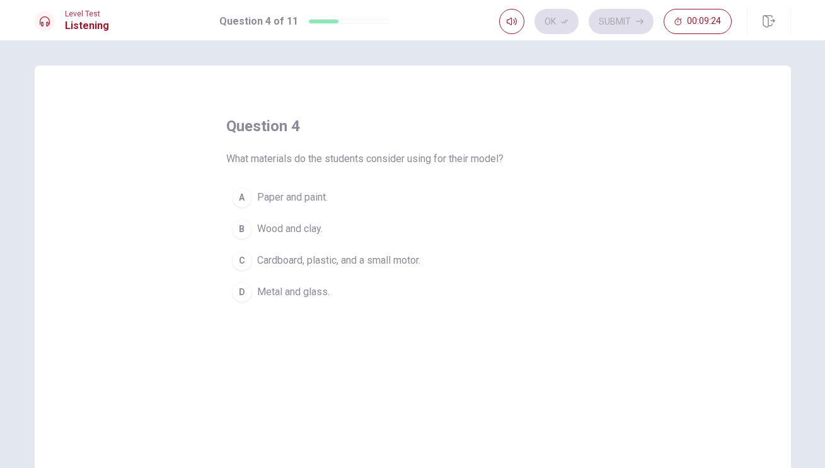
click at [245, 261] on div "C" at bounding box center [242, 260] width 20 height 20
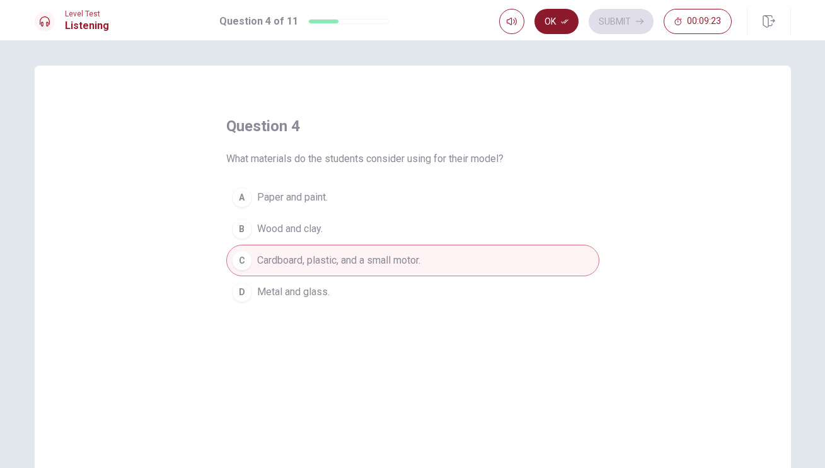
click at [557, 21] on button "Ok" at bounding box center [556, 21] width 44 height 25
click at [611, 20] on button "Submit" at bounding box center [621, 21] width 65 height 25
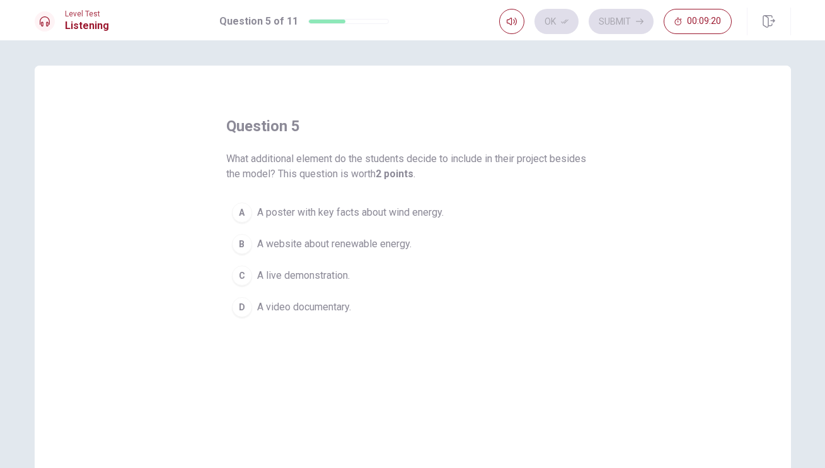
drag, startPoint x: 260, startPoint y: 163, endPoint x: 440, endPoint y: 170, distance: 181.0
click at [440, 170] on span "What additional element do the students decide to include in their project besi…" at bounding box center [412, 166] width 373 height 30
click at [239, 217] on div "A" at bounding box center [242, 212] width 20 height 20
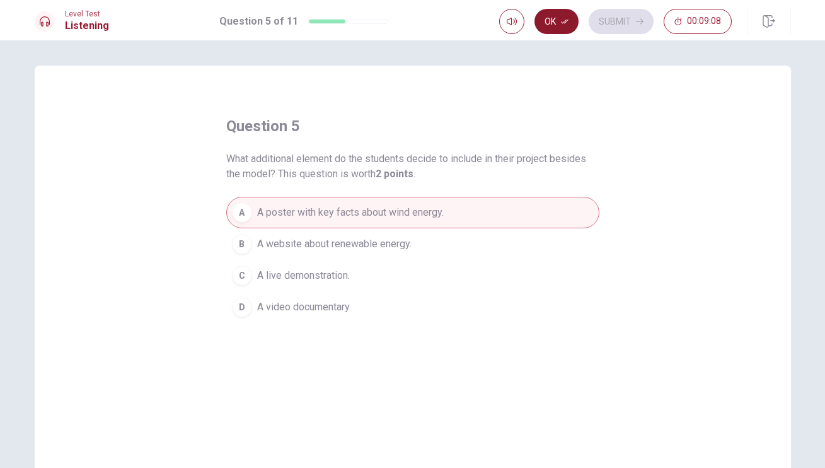
click at [573, 21] on button "Ok" at bounding box center [556, 21] width 44 height 25
click at [628, 9] on button "Submit" at bounding box center [621, 21] width 65 height 25
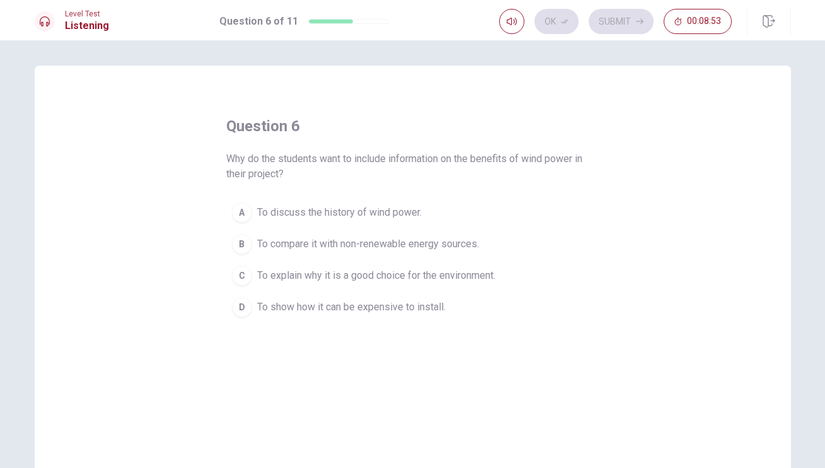
click at [242, 276] on div "C" at bounding box center [242, 275] width 20 height 20
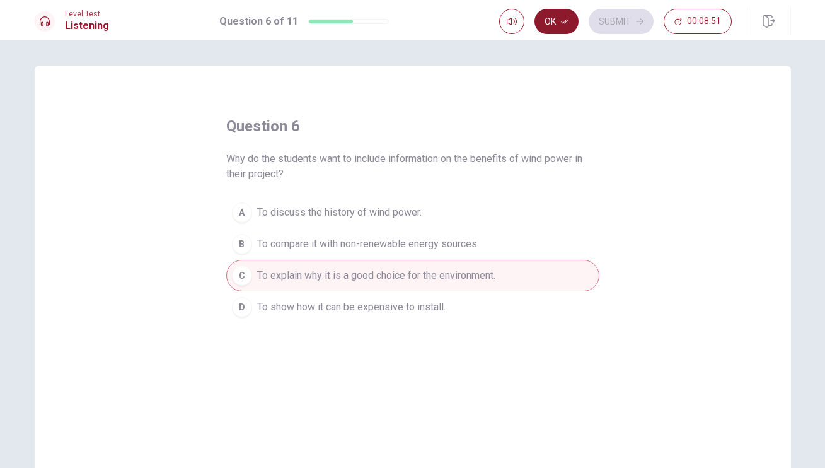
click at [555, 20] on button "Ok" at bounding box center [556, 21] width 44 height 25
click at [642, 21] on icon "button" at bounding box center [640, 22] width 8 height 6
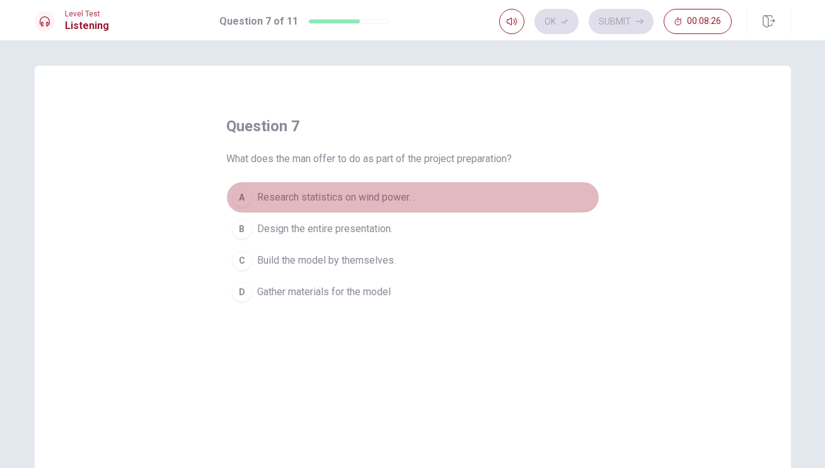
click at [369, 199] on span "Research statistics on wind power. ." at bounding box center [336, 197] width 158 height 15
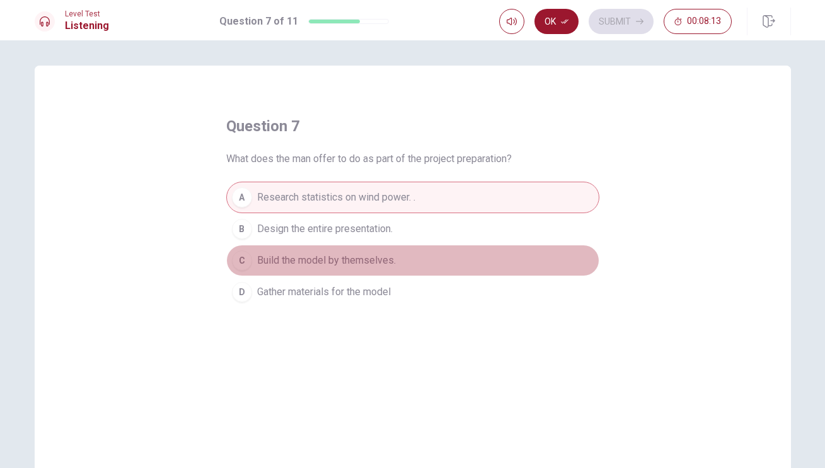
click at [376, 265] on span "Build the model by themselves." at bounding box center [326, 260] width 139 height 15
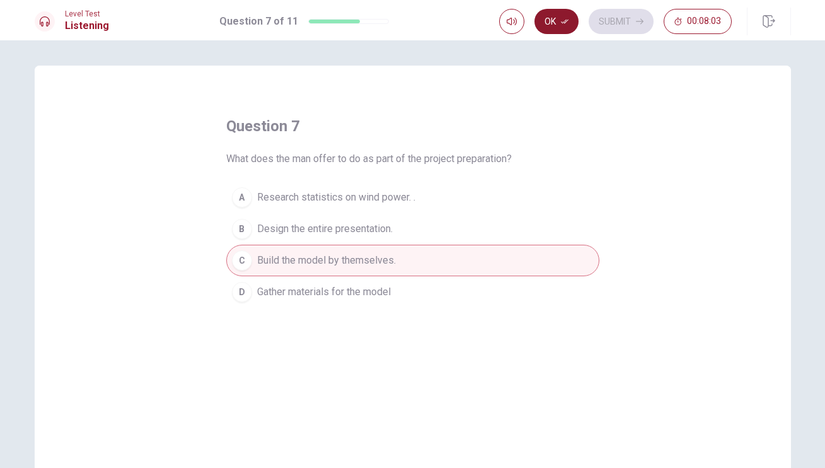
click at [551, 20] on button "Ok" at bounding box center [556, 21] width 44 height 25
click at [631, 23] on button "Submit" at bounding box center [621, 21] width 65 height 25
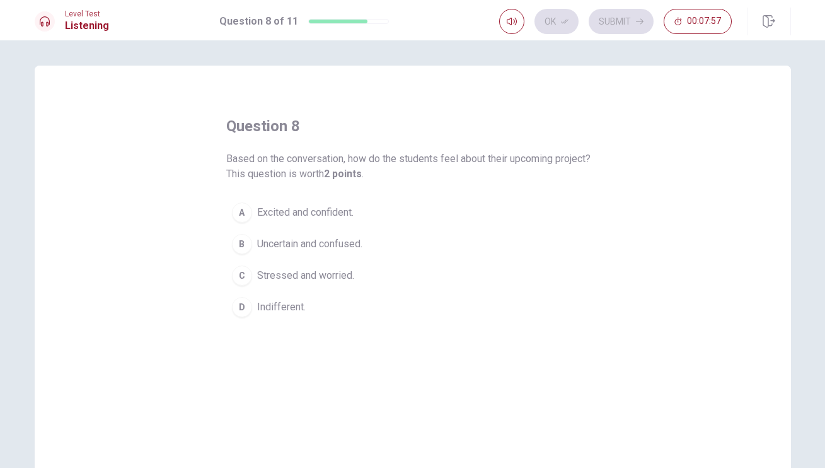
click at [323, 205] on span "Excited and confident." at bounding box center [305, 212] width 96 height 15
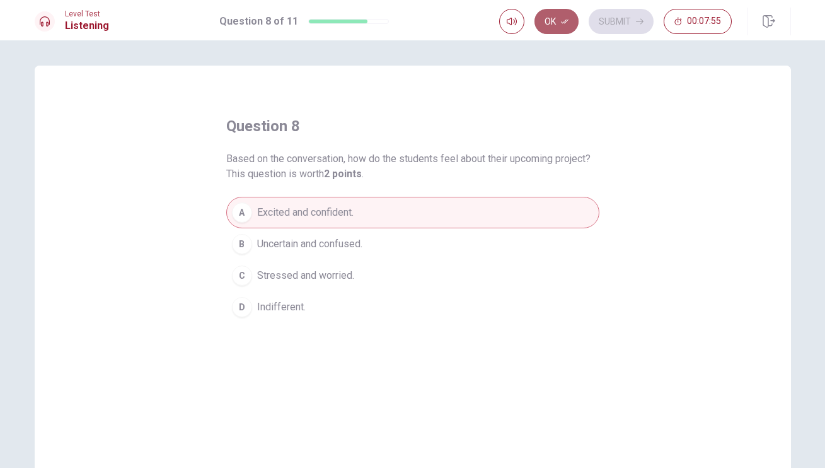
click at [543, 26] on button "Ok" at bounding box center [556, 21] width 44 height 25
click at [616, 17] on button "Submit" at bounding box center [621, 21] width 65 height 25
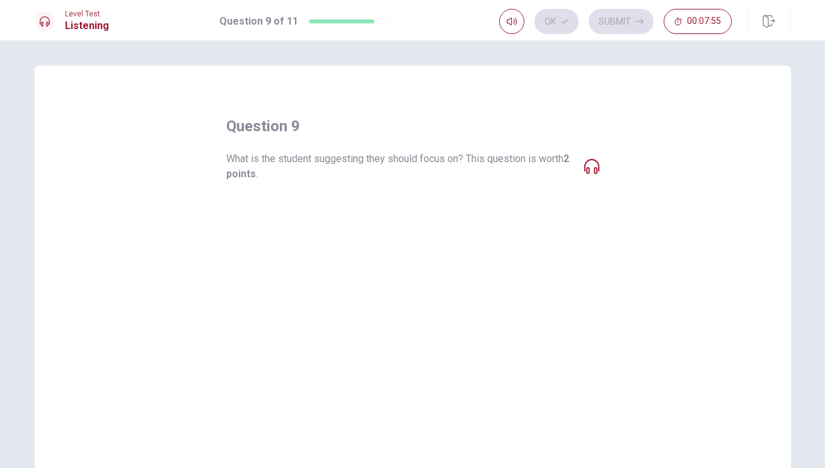
click at [415, 153] on span "What is the student suggesting they should focus on? This question is worth 2 p…" at bounding box center [400, 166] width 348 height 30
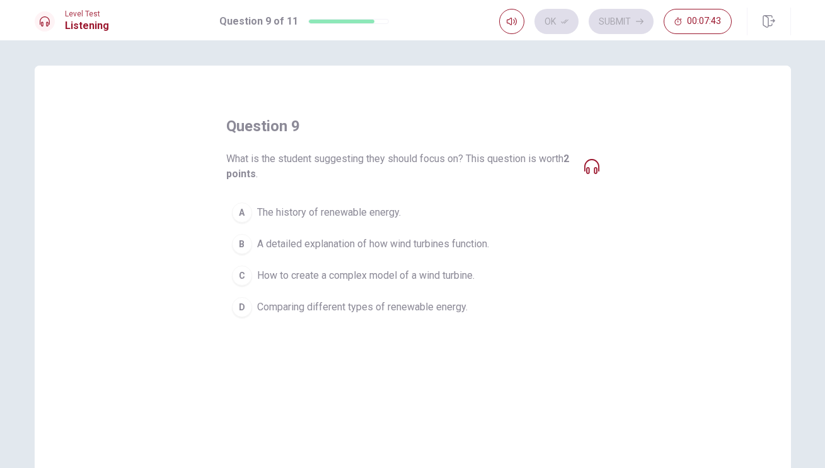
click at [592, 163] on icon at bounding box center [591, 166] width 15 height 15
click at [357, 313] on span "Comparing different types of renewable energy." at bounding box center [362, 306] width 210 height 15
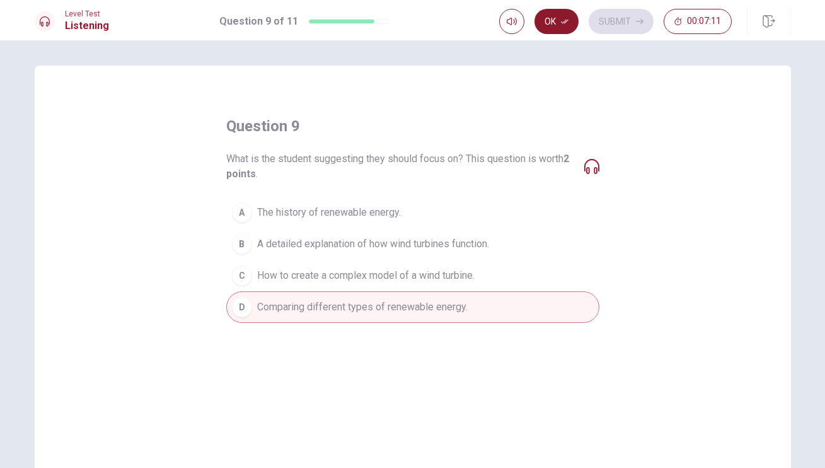
click at [561, 19] on icon "button" at bounding box center [565, 22] width 8 height 8
click at [621, 32] on button "Submit" at bounding box center [621, 21] width 65 height 25
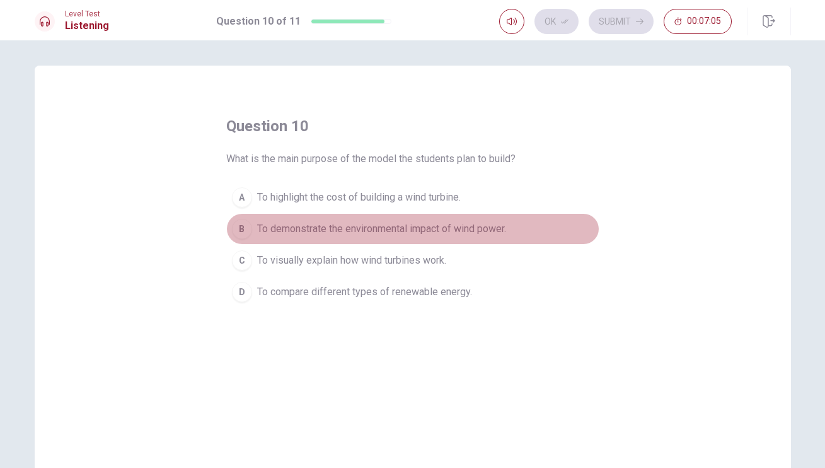
click at [425, 227] on span "To demonstrate the environmental impact of wind power." at bounding box center [381, 228] width 249 height 15
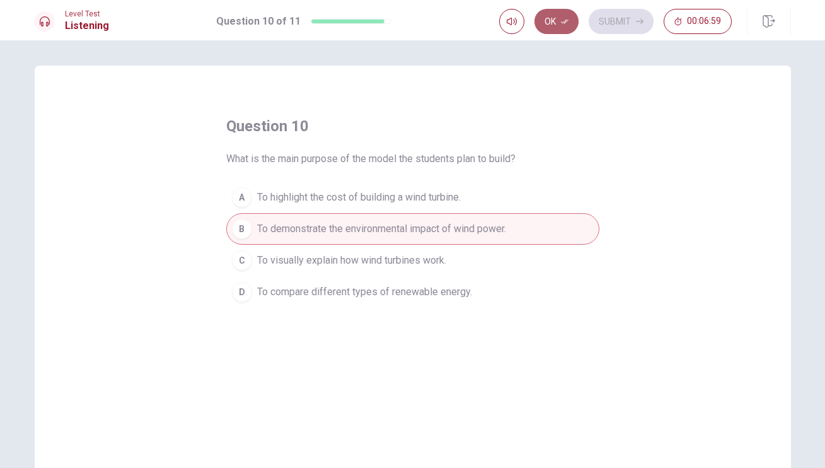
click at [565, 27] on button "Ok" at bounding box center [556, 21] width 44 height 25
click at [624, 21] on button "Submit" at bounding box center [621, 21] width 65 height 25
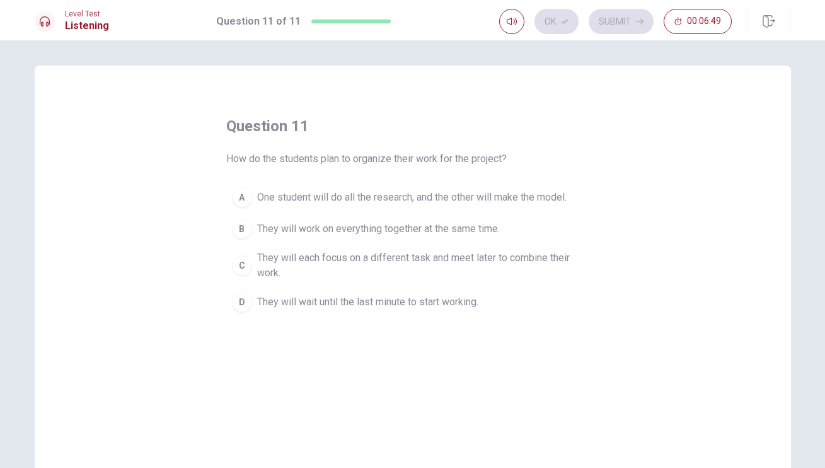
click at [234, 231] on div "B" at bounding box center [242, 229] width 20 height 20
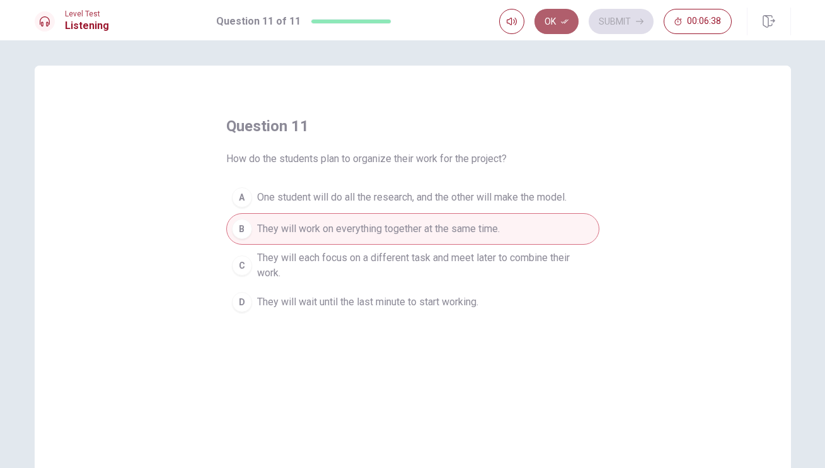
click at [554, 26] on button "Ok" at bounding box center [556, 21] width 44 height 25
click at [614, 14] on button "Submit" at bounding box center [621, 21] width 65 height 25
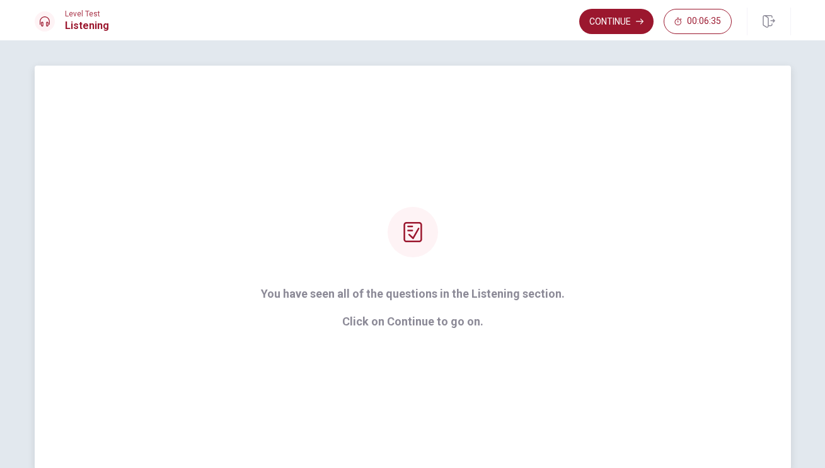
click at [429, 240] on div at bounding box center [413, 232] width 50 height 50
click at [432, 316] on p "Click on Continue to go on." at bounding box center [413, 321] width 304 height 13
click at [634, 22] on button "Continue" at bounding box center [616, 21] width 74 height 25
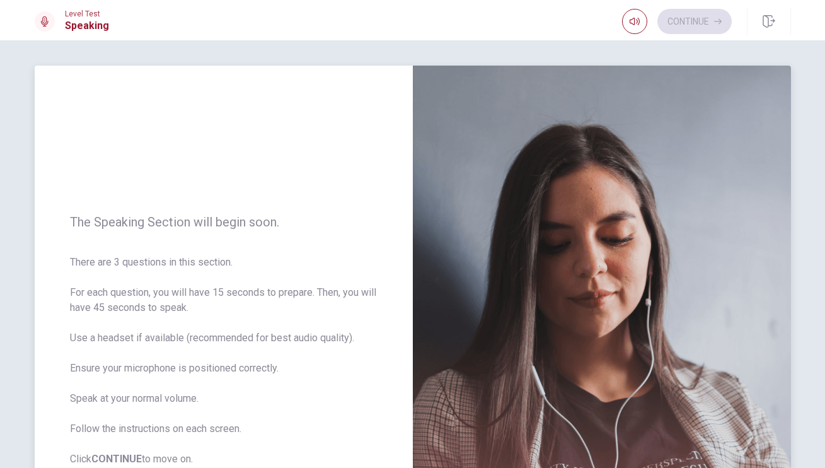
scroll to position [123, 0]
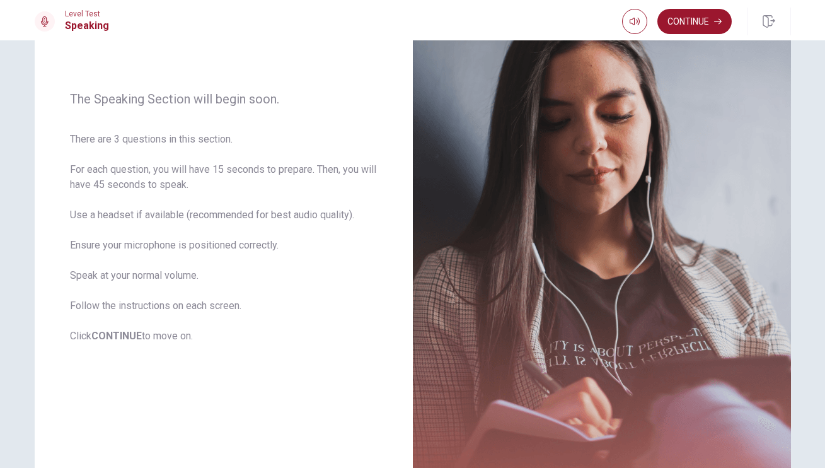
click at [693, 28] on button "Continue" at bounding box center [694, 21] width 74 height 25
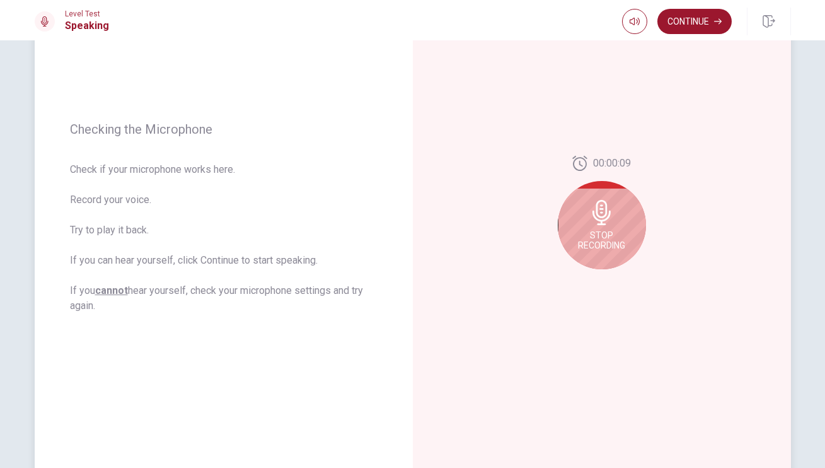
click at [602, 229] on div "Stop Recording" at bounding box center [602, 225] width 88 height 88
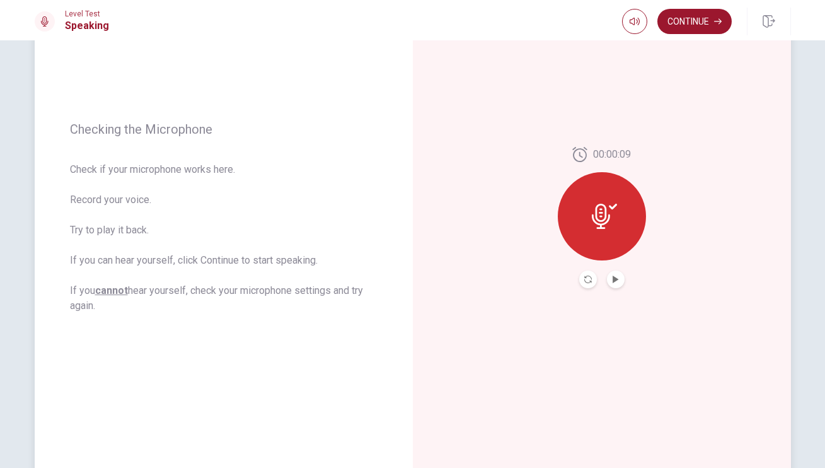
click at [603, 284] on div at bounding box center [601, 279] width 45 height 18
click at [609, 281] on button "Play Audio" at bounding box center [616, 279] width 18 height 18
click at [698, 21] on button "Continue" at bounding box center [694, 21] width 74 height 25
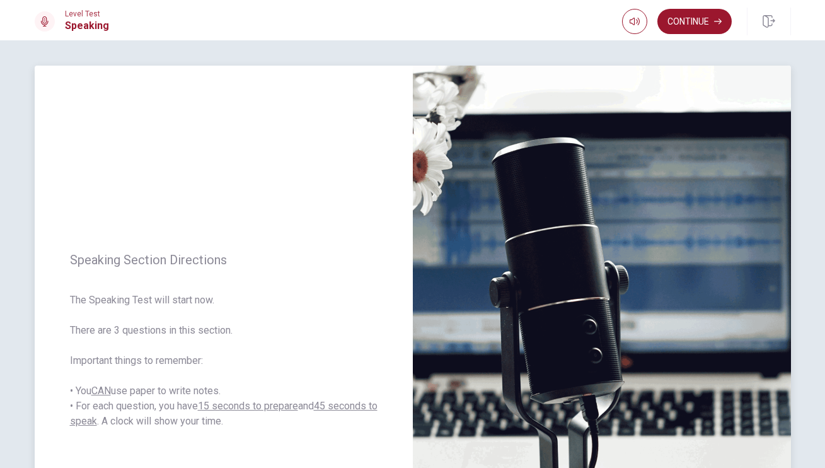
scroll to position [103, 0]
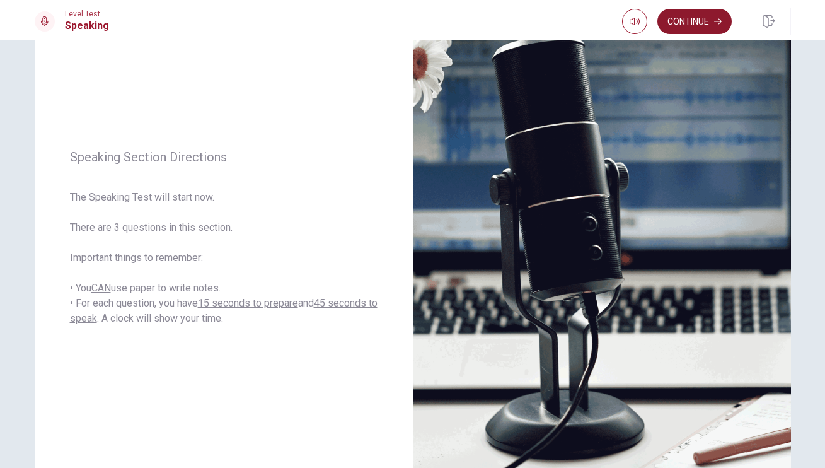
click at [708, 21] on button "Continue" at bounding box center [694, 21] width 74 height 25
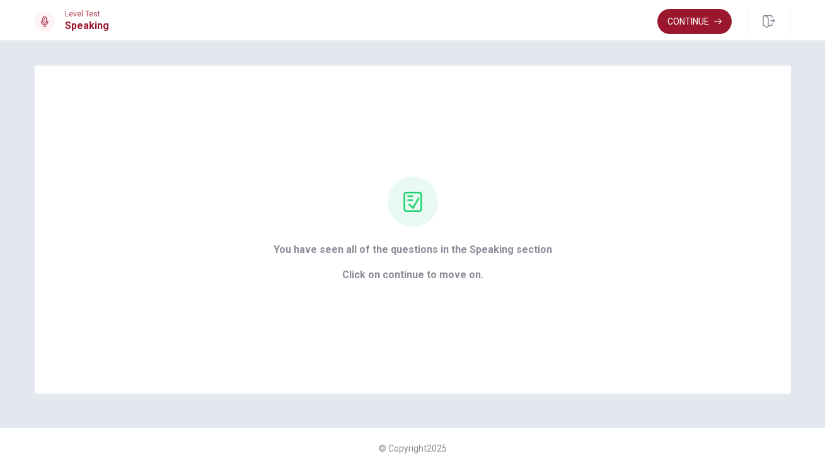
scroll to position [0, 0]
click at [693, 28] on button "Continue" at bounding box center [694, 21] width 74 height 25
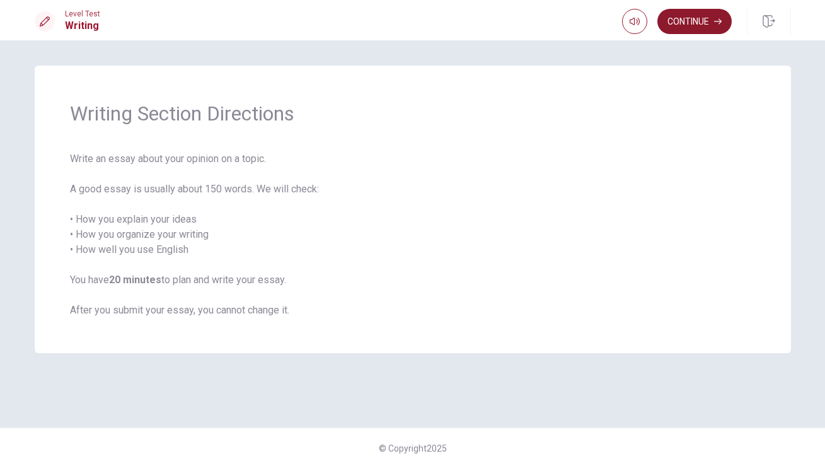
click at [691, 18] on button "Continue" at bounding box center [694, 21] width 74 height 25
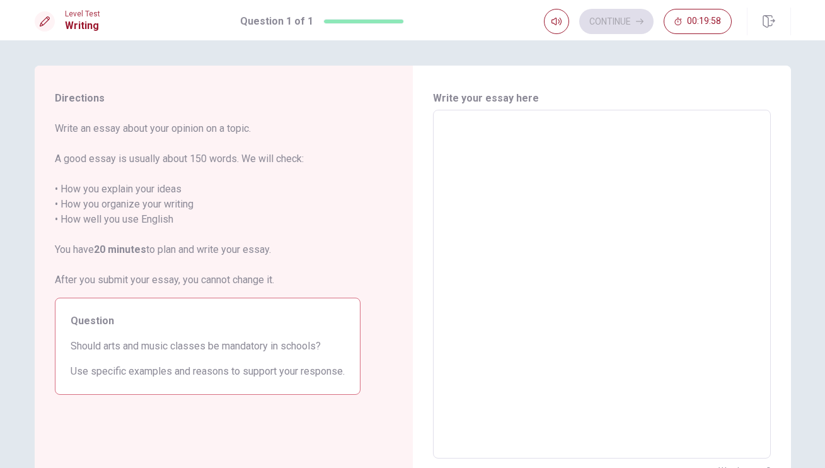
click at [544, 135] on textarea at bounding box center [602, 284] width 320 height 328
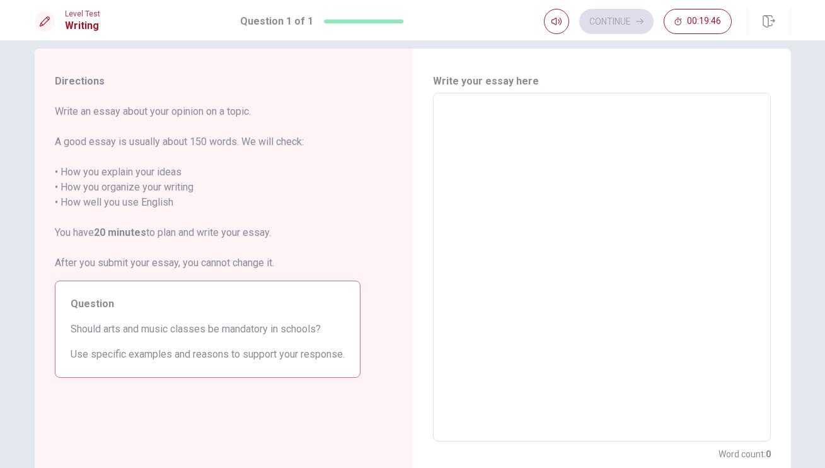
type textarea "S"
type textarea "x"
type textarea "T"
type textarea "x"
type textarea "Th"
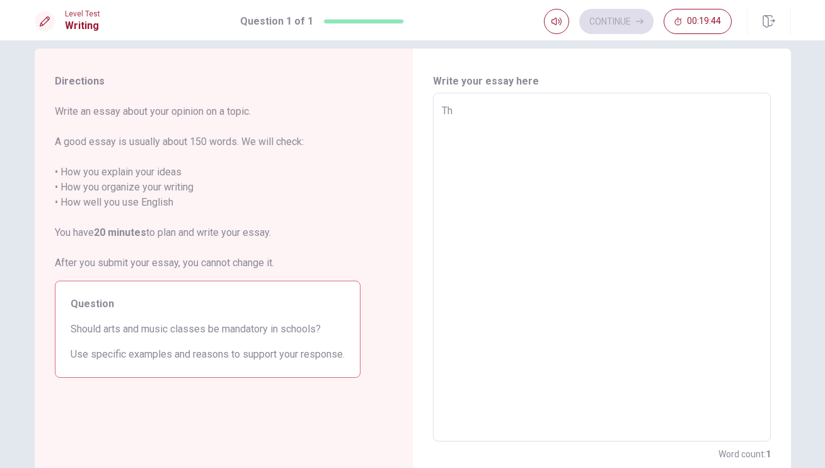
type textarea "x"
type textarea "The"
type textarea "x"
type textarea "The"
type textarea "x"
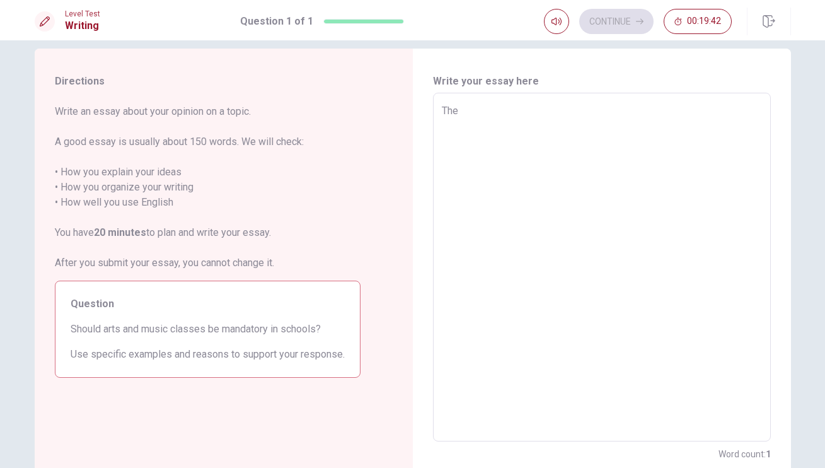
type textarea "The a"
type textarea "x"
type textarea "The ar"
type textarea "x"
type textarea "The a"
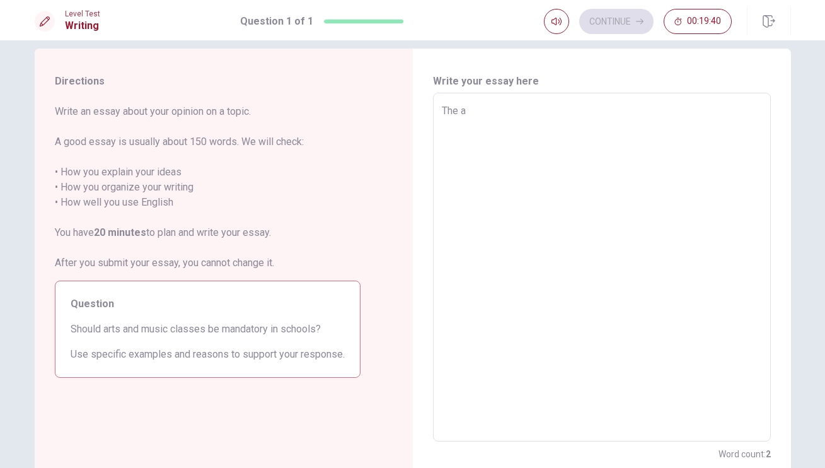
type textarea "x"
type textarea "The"
type textarea "x"
type textarea "The"
type textarea "x"
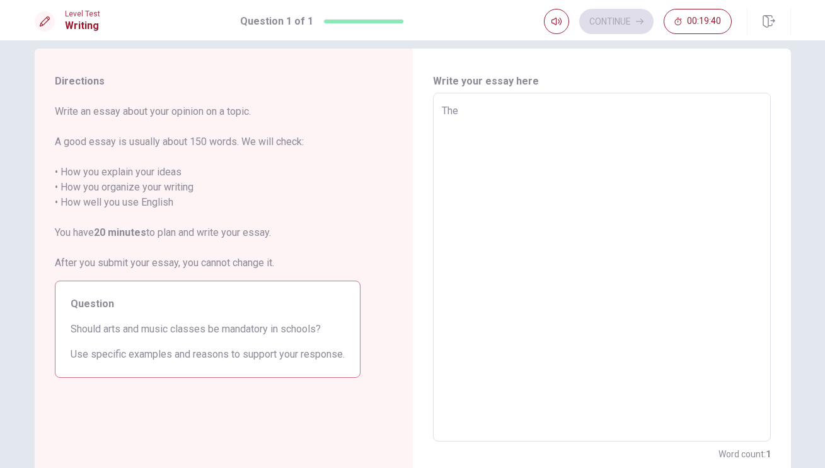
type textarea "Th"
type textarea "x"
type textarea "T"
type textarea "x"
type textarea "u"
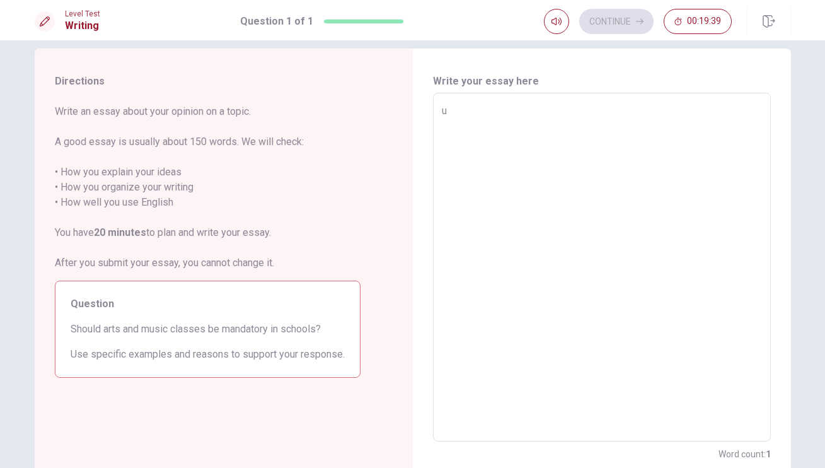
type textarea "x"
type textarea "S"
type textarea "x"
type textarea "I"
type textarea "x"
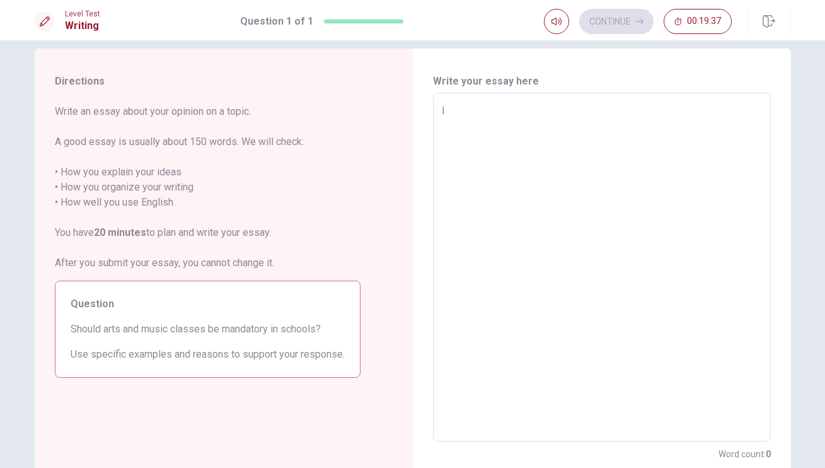
type textarea "I"
type textarea "x"
type textarea "I t"
type textarea "x"
type textarea "I th"
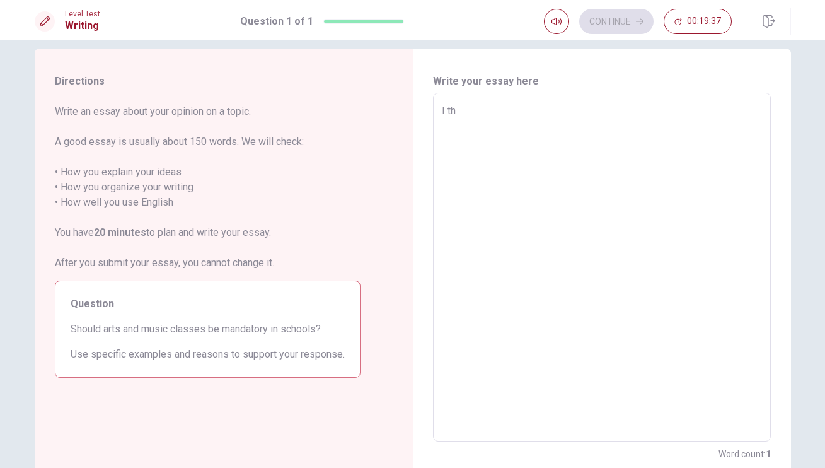
type textarea "x"
type textarea "I thi"
type textarea "x"
type textarea "I thin"
type textarea "x"
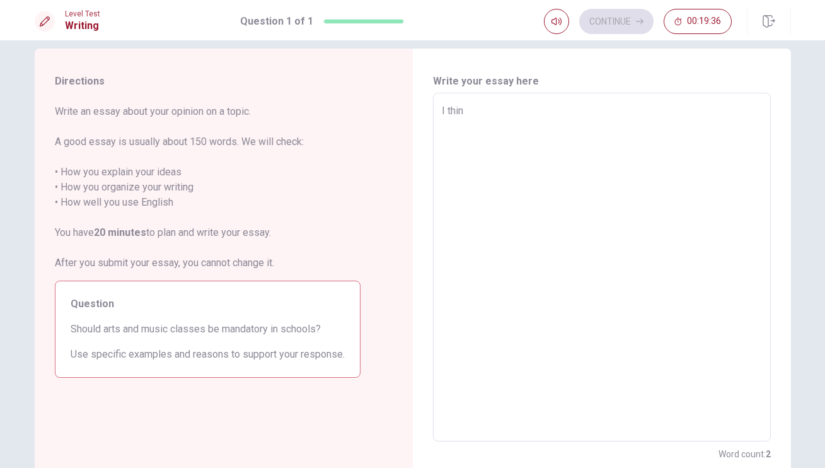
type textarea "I think"
type textarea "x"
type textarea "I think"
type textarea "x"
type textarea "I think a"
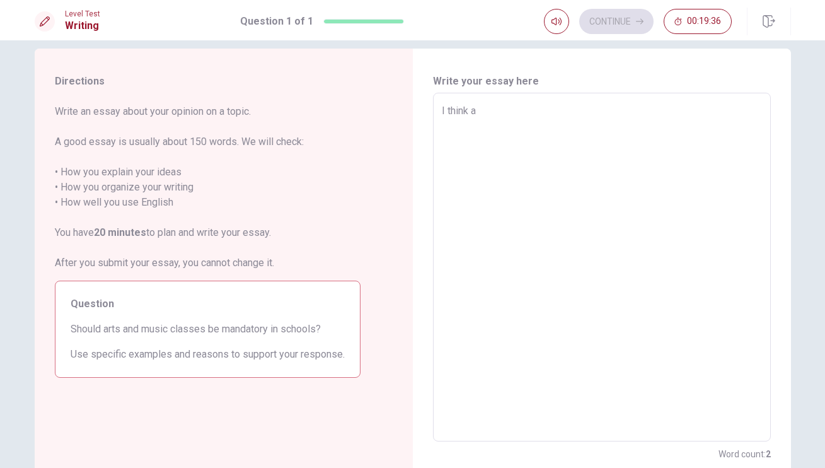
type textarea "x"
type textarea "I think ar"
type textarea "x"
type textarea "I think art"
type textarea "x"
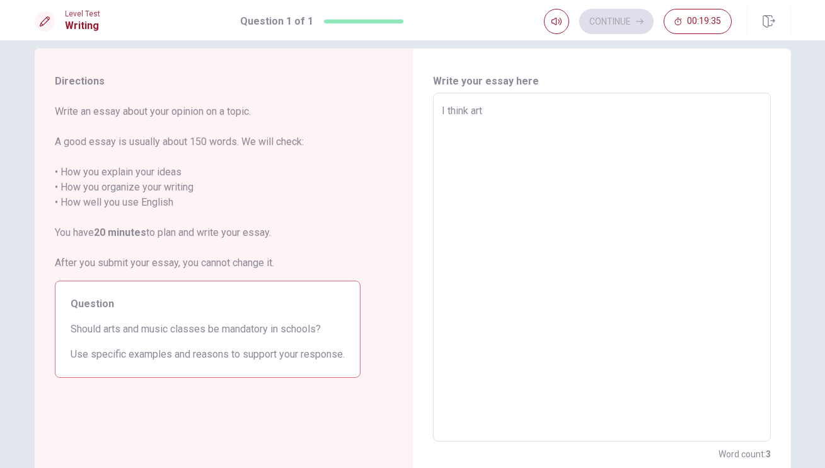
type textarea "I think art"
type textarea "x"
type textarea "I think art a"
type textarea "x"
type textarea "I think art an"
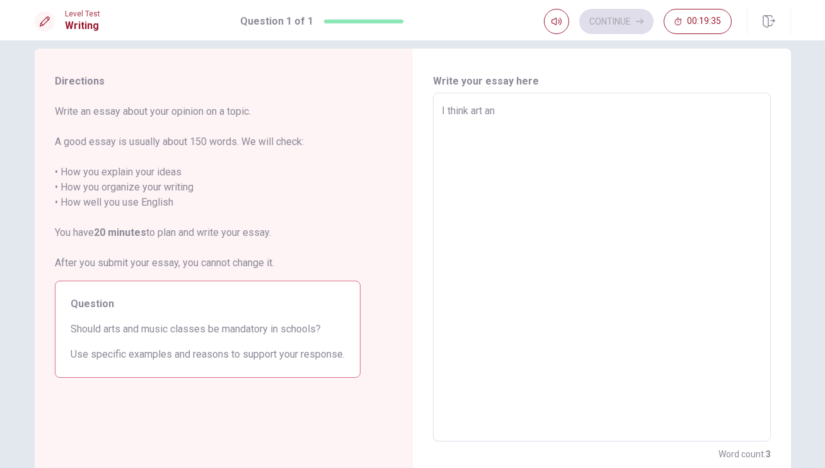
type textarea "x"
type textarea "I think art and"
type textarea "x"
type textarea "I think art and"
type textarea "x"
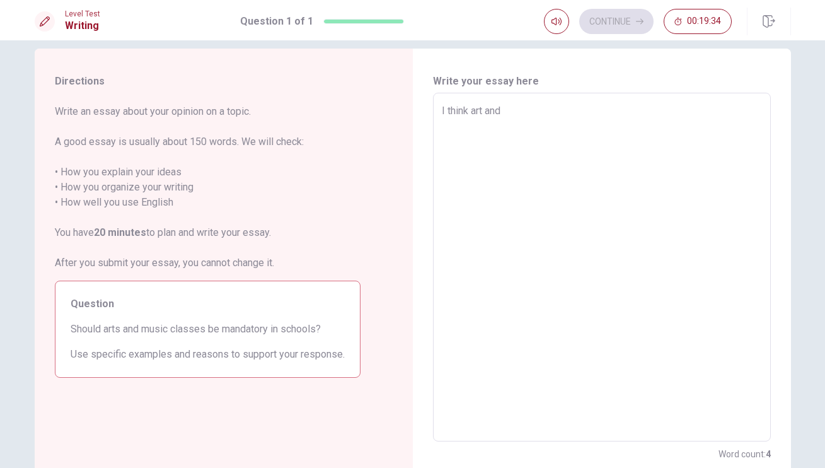
type textarea "I think art and n"
type textarea "x"
type textarea "I think art and"
type textarea "x"
type textarea "I think art and m"
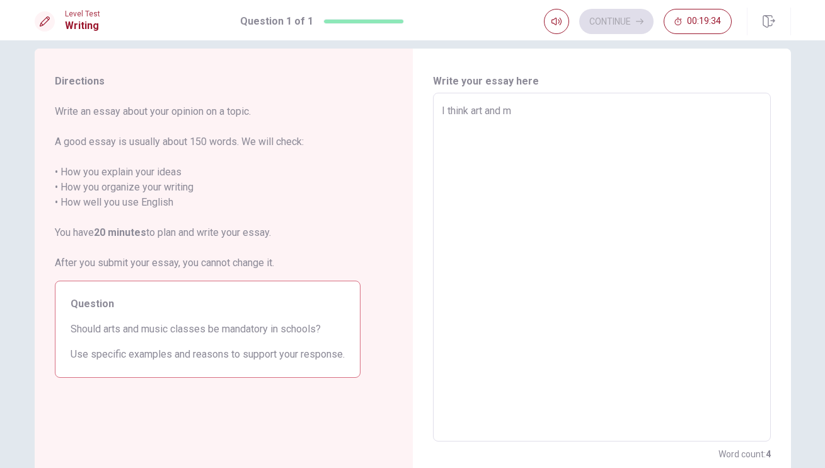
type textarea "x"
type textarea "I think art and mu"
type textarea "x"
type textarea "I think art and mus"
type textarea "x"
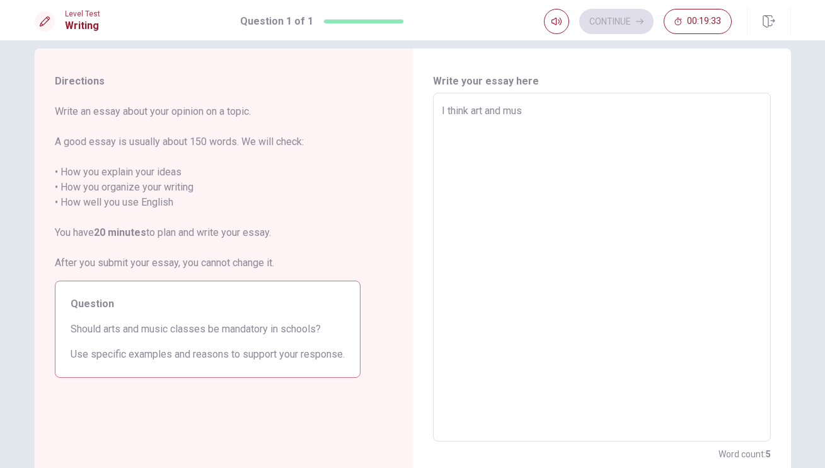
type textarea "I think art and musi"
type textarea "x"
type textarea "I think art and music"
type textarea "x"
type textarea "I think art and music"
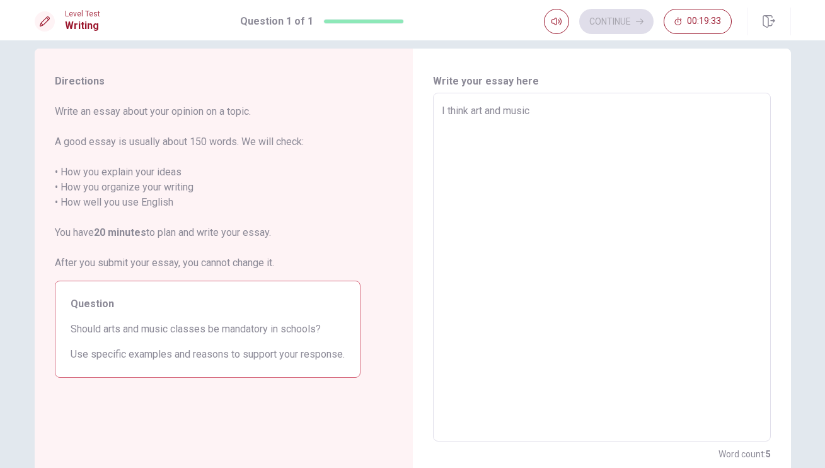
type textarea "x"
type textarea "I think art and music a"
type textarea "x"
type textarea "I think art and music ar"
type textarea "x"
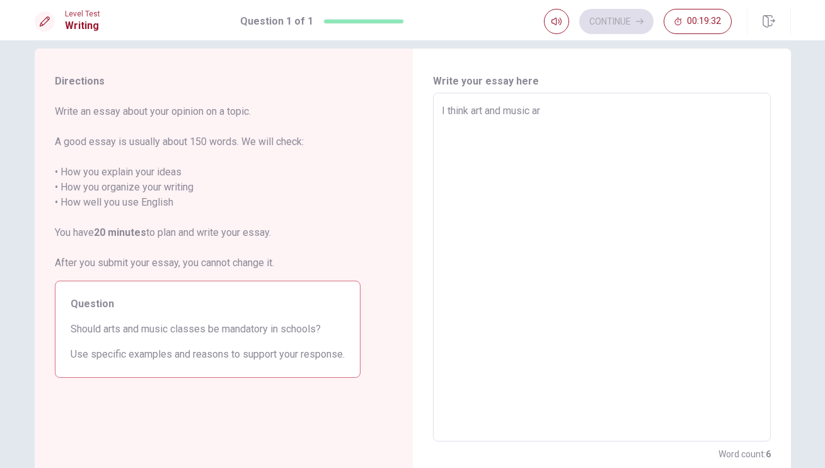
type textarea "I think art and music are"
type textarea "x"
type textarea "I think art and music are"
type textarea "x"
type textarea "I think art and music are v"
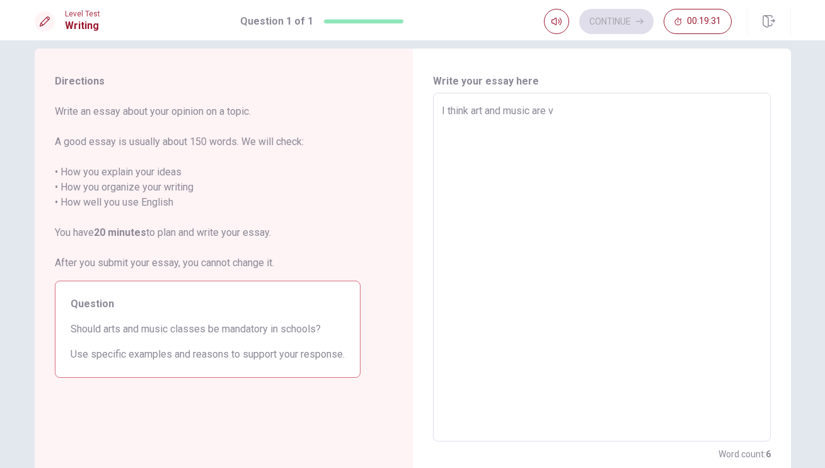
type textarea "x"
type textarea "I think art and music are ve"
type textarea "x"
type textarea "I think art and music are ver"
type textarea "x"
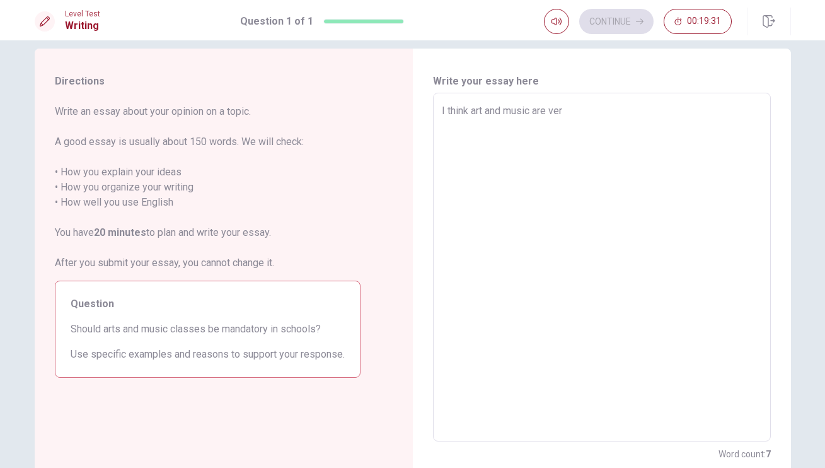
type textarea "I think art and music are very"
type textarea "x"
type textarea "I think art and music are very"
type textarea "x"
type textarea "I think art and music are very i"
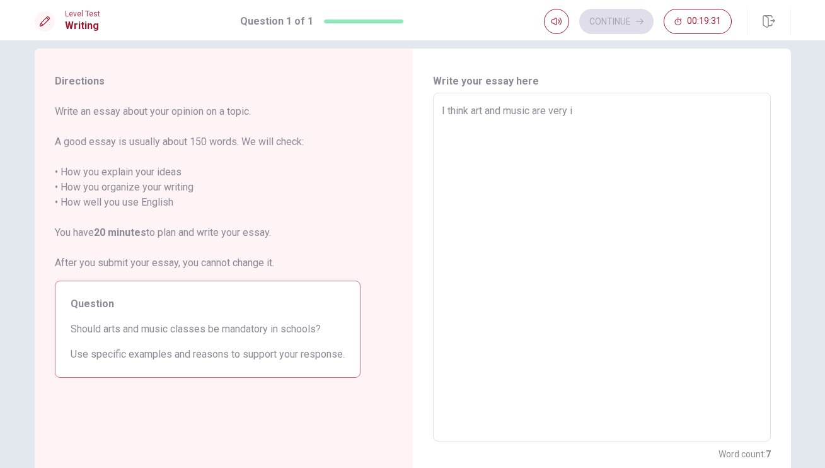
type textarea "x"
type textarea "I think art and music are very im"
type textarea "x"
type textarea "I think art and music are very imp"
type textarea "x"
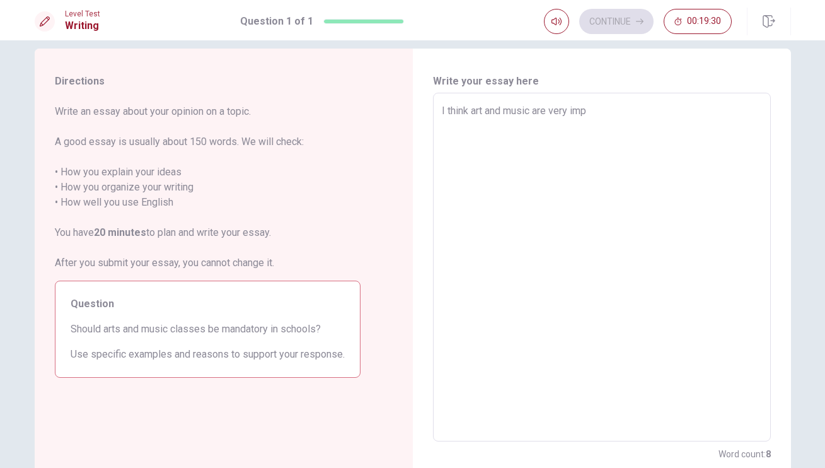
type textarea "I think art and music are very impo"
type textarea "x"
type textarea "I think art and music are very impor"
type textarea "x"
type textarea "I think art and music are very import"
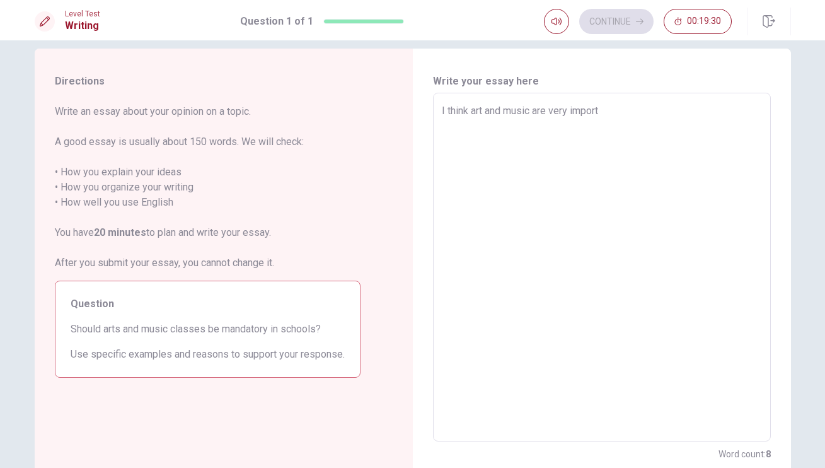
type textarea "x"
type textarea "I think art and music are very importa"
type textarea "x"
type textarea "I think art and music are very importan"
type textarea "x"
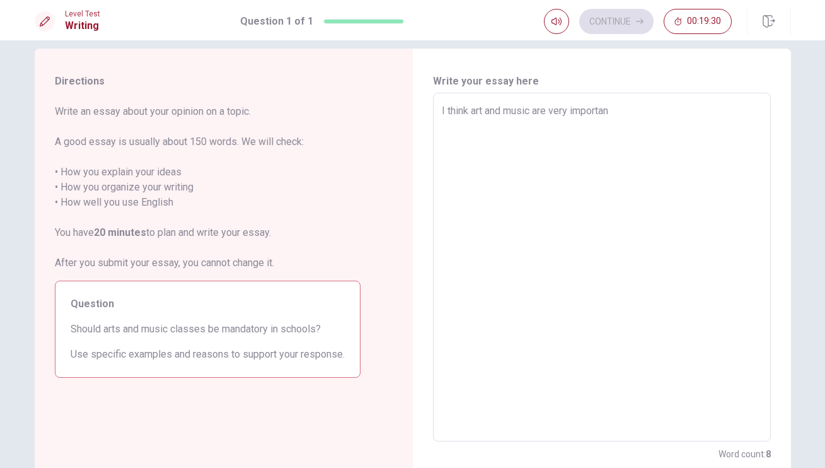
type textarea "I think art and music are very important"
type textarea "x"
type textarea "I think art and music are very important"
type textarea "x"
type textarea "I think art and music are very important t"
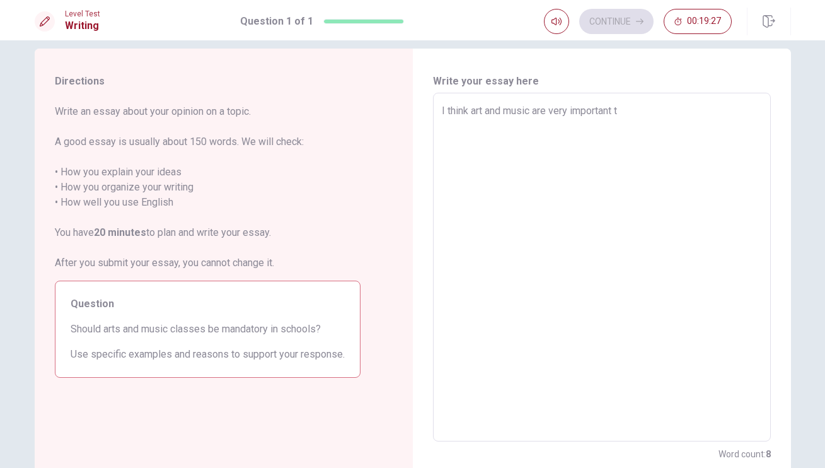
type textarea "x"
type textarea "I think art and music are very important th"
type textarea "x"
type textarea "I think art and music are very important thi"
type textarea "x"
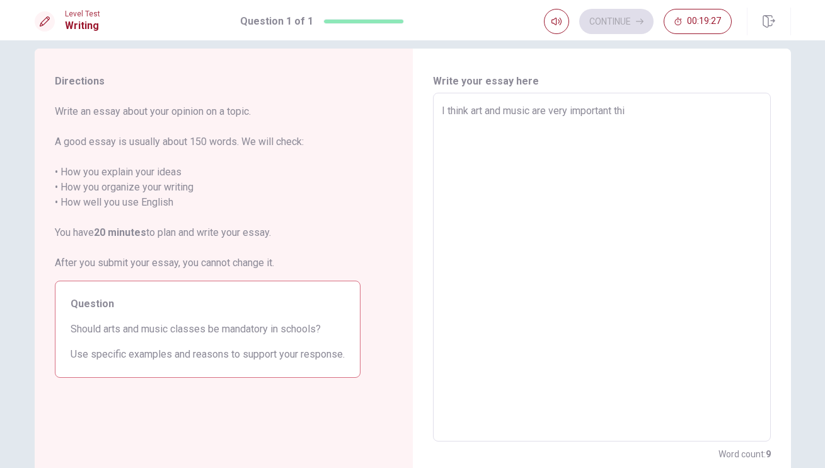
type textarea "I think art and music are very important thin"
type textarea "x"
type textarea "I think art and music are very important thing"
type textarea "x"
type textarea "I think art and music are very important things"
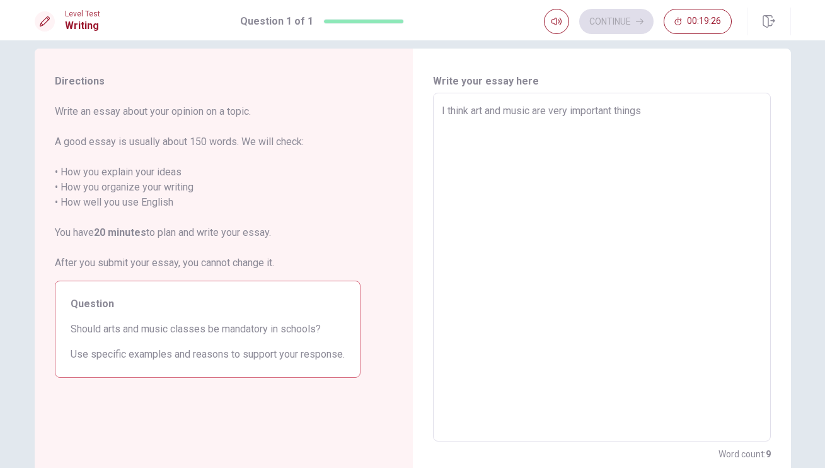
type textarea "x"
type textarea "I think art and music are very important things"
type textarea "x"
type textarea "I think art and music are very important things i"
type textarea "x"
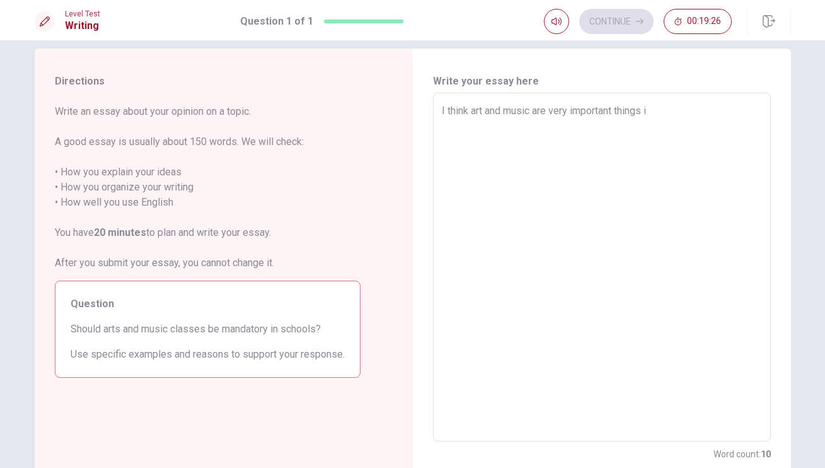
type textarea "I think art and music are very important things in"
type textarea "x"
type textarea "I think art and music are very important things in"
type textarea "x"
type textarea "I think art and music are very important things in o"
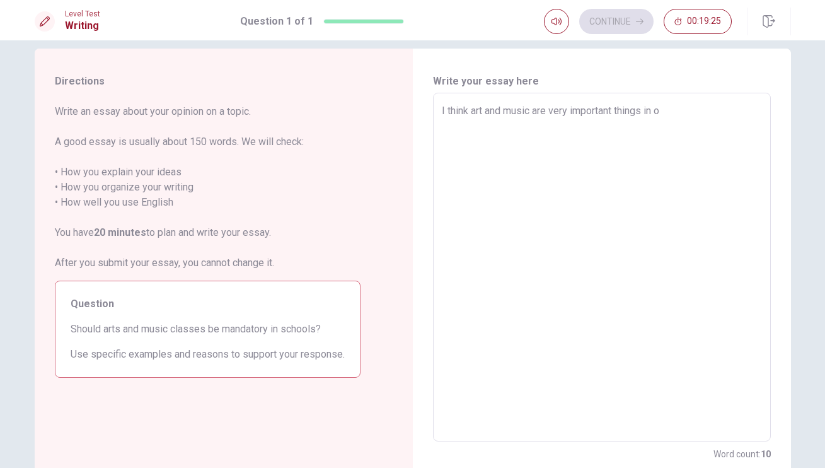
type textarea "x"
type textarea "I think art and music are very important things in ou"
type textarea "x"
type textarea "I think art and music are very important things in our"
type textarea "x"
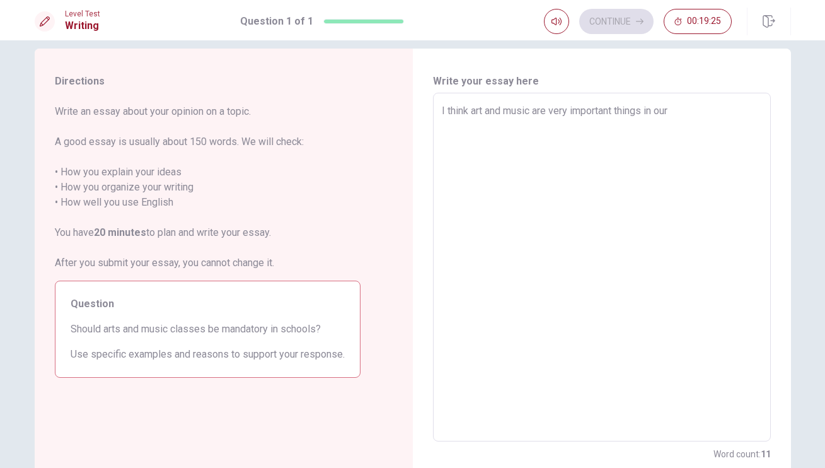
type textarea "I think art and music are very important things in our"
type textarea "x"
type textarea "I think art and music are very important things in our l"
type textarea "x"
type textarea "I think art and music are very important things in our li"
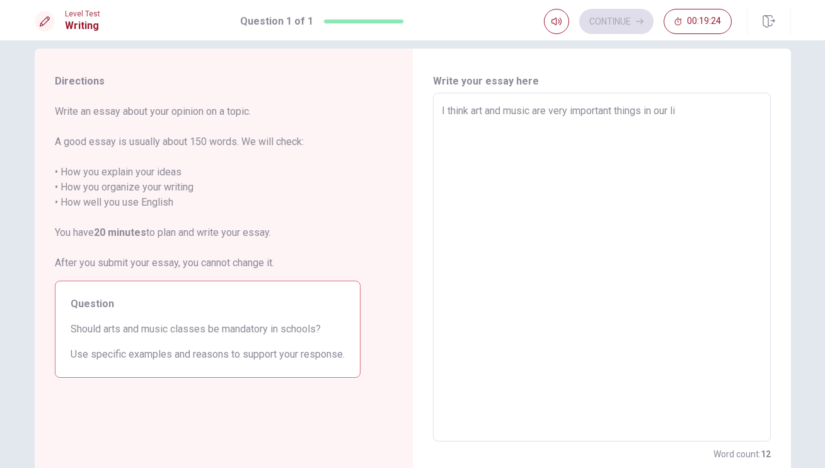
type textarea "x"
type textarea "I think art and music are very important things in our lif"
type textarea "x"
type textarea "I think art and music are very important things in our life"
type textarea "x"
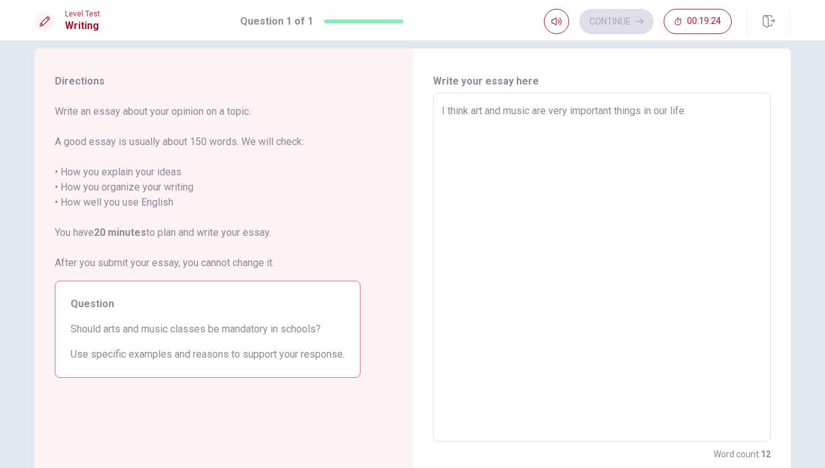
type textarea "I think art and music are very important things in our lifes"
type textarea "x"
type textarea "I think art and music are very important things in our lifes."
type textarea "x"
type textarea "I think art and music are very important things in our lifes."
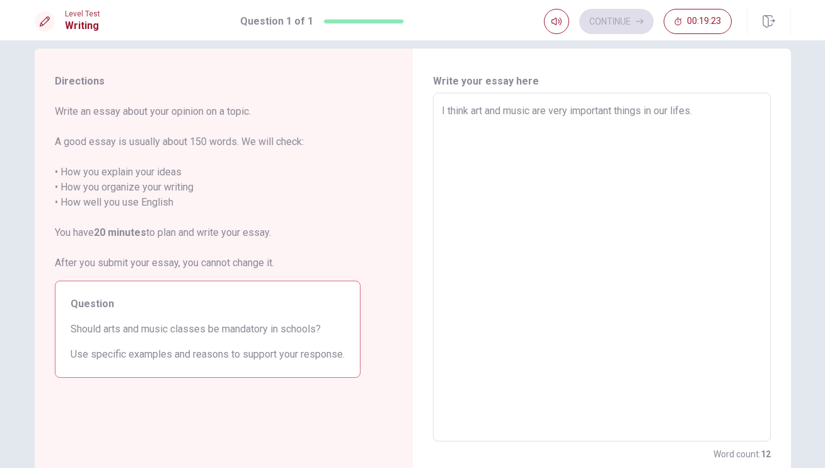
type textarea "x"
type textarea "I think art and music are very important things in our lifes. A"
type textarea "x"
type textarea "I think art and music are very important things in our lifes. Al"
type textarea "x"
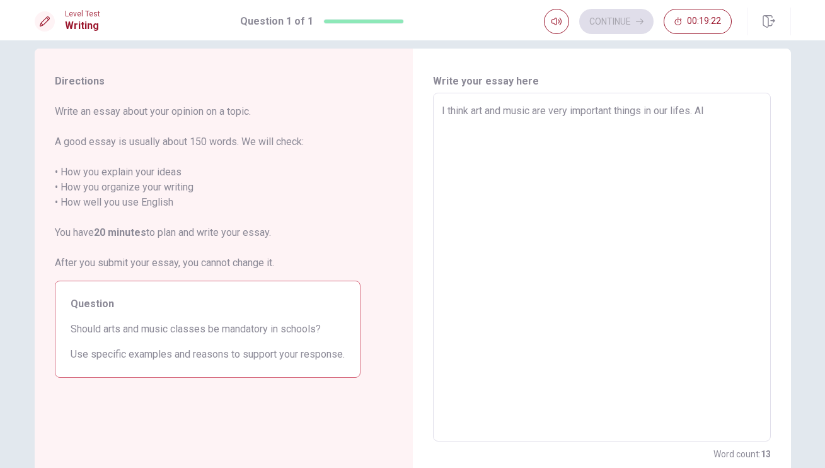
type textarea "I think art and music are very important things in our lifes. All"
type textarea "x"
type textarea "I think art and music are very important things in our lifes. All"
type textarea "x"
type textarea "I think art and music are very important things in our lifes. All o"
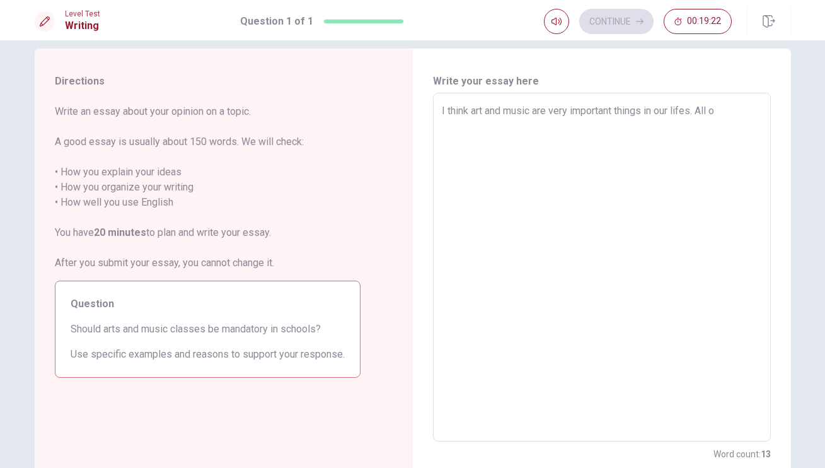
type textarea "x"
type textarea "I think art and music are very important things in our lifes. All of"
type textarea "x"
type textarea "I think art and music are very important things in our lifes. All of"
type textarea "x"
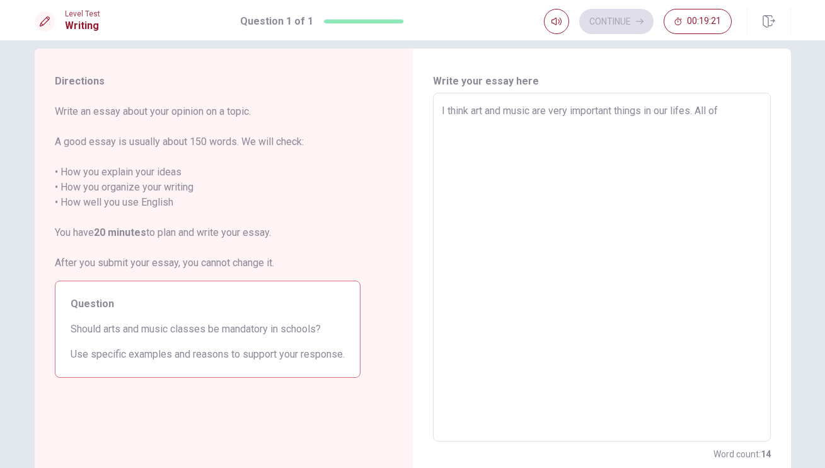
type textarea "I think art and music are very important things in our lifes. All of u"
type textarea "x"
type textarea "I think art and music are very important things in our lifes. All of us"
type textarea "x"
type textarea "I think art and music are very important things in our lifes. All of us"
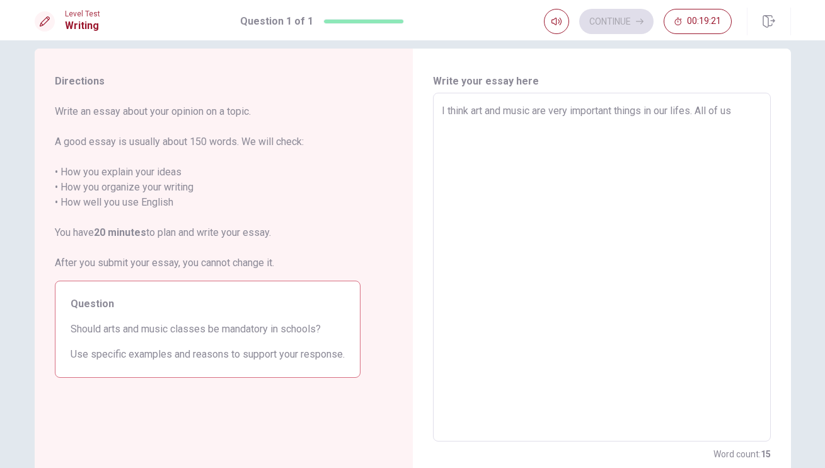
type textarea "x"
type textarea "I think art and music are very important things in our lifes. All of us h"
type textarea "x"
type textarea "I think art and music are very important things in our lifes. All of us ha"
type textarea "x"
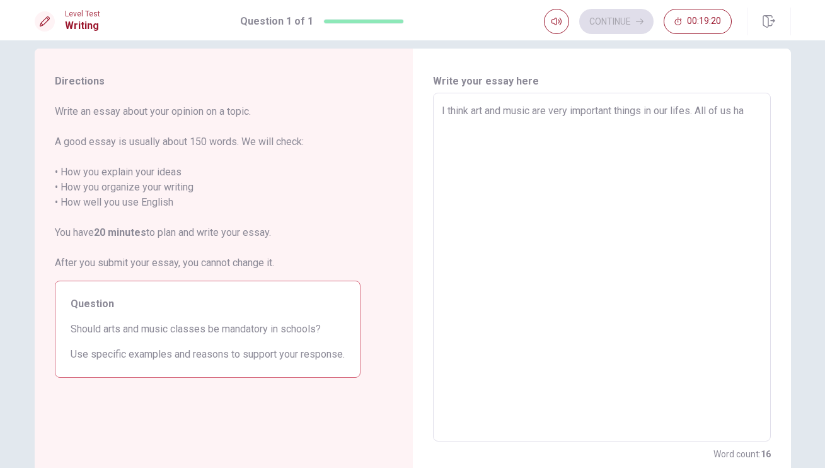
type textarea "I think art and music are very important things in our lifes. All of us hav"
type textarea "x"
type textarea "I think art and music are very important things in our lifes. All of us have"
type textarea "x"
type textarea "I think art and music are very important things in our lifes. All of us have"
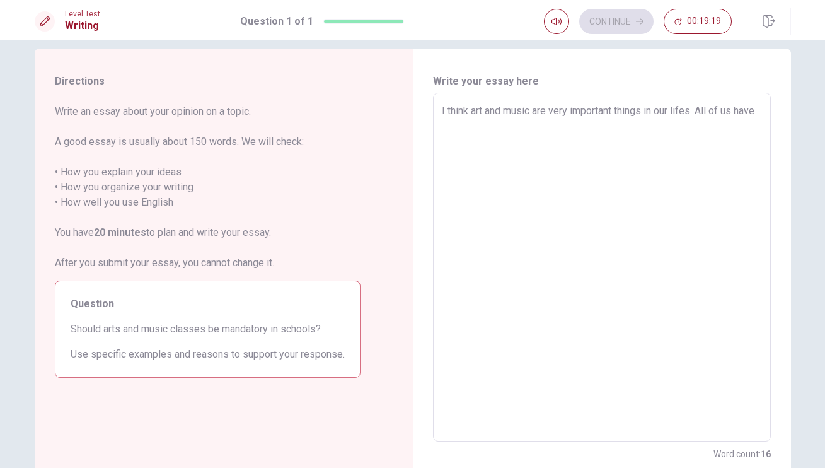
type textarea "x"
type textarea "I think art and music are very important things in our lifes. All of us have c"
type textarea "x"
type textarea "I think art and music are very important things in our lifes. All of us have cu"
type textarea "x"
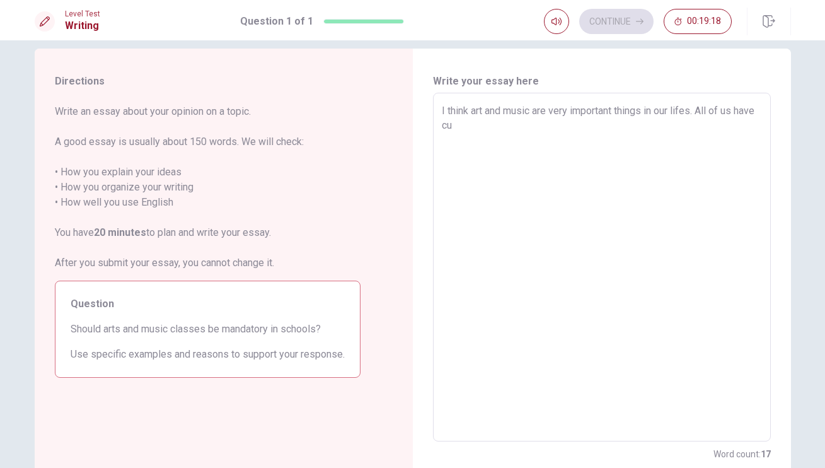
type textarea "I think art and music are very important things in our lifes. All of us have cul"
type textarea "x"
type textarea "I think art and music are very important things in our lifes. All of us have cu…"
type textarea "x"
type textarea "I think art and music are very important things in our lifes. All of us have cu…"
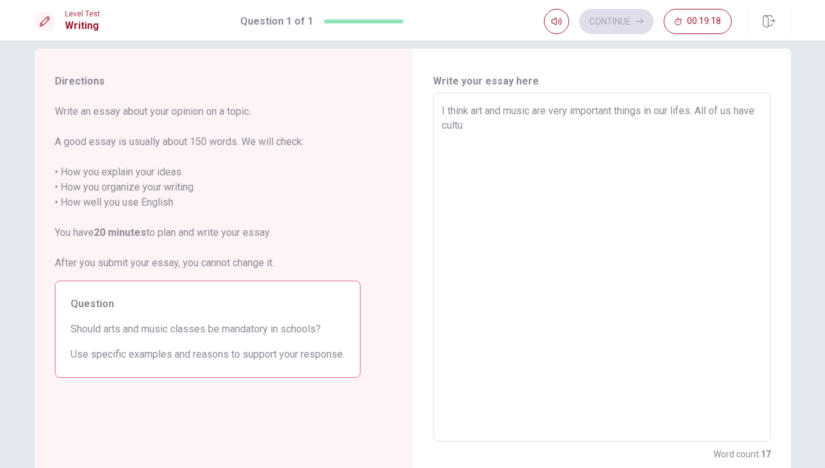
type textarea "x"
type textarea "I think art and music are very important things in our lifes. All of us have cu…"
type textarea "x"
type textarea "I think art and music are very important things in our lifes. All of us have cu…"
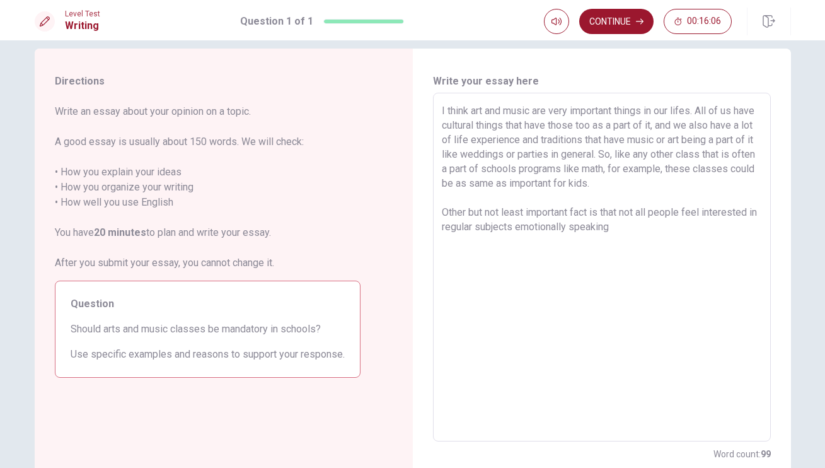
click at [527, 228] on textarea "I think art and music are very important things in our lifes. All of us have cu…" at bounding box center [602, 267] width 320 height 328
click at [650, 227] on textarea "I think art and music are very important things in our lifes. All of us have cu…" at bounding box center [602, 267] width 320 height 328
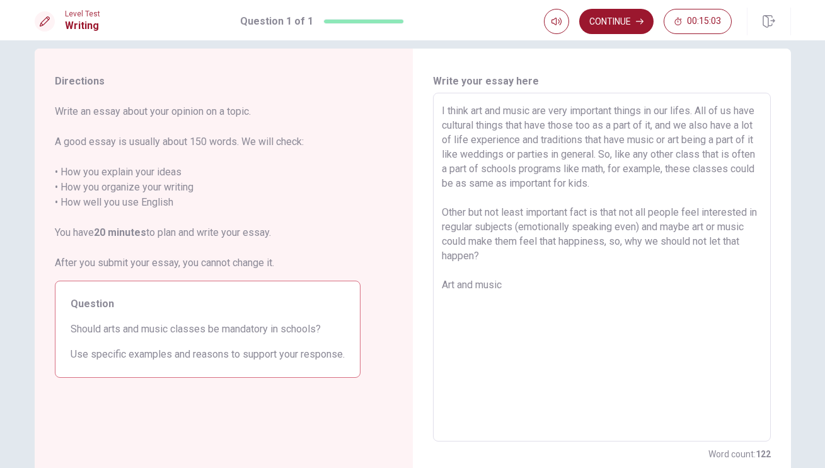
click at [442, 284] on textarea "I think art and music are very important things in our lifes. All of us have cu…" at bounding box center [602, 267] width 320 height 328
click at [625, 259] on textarea "I think art and music are very important things in our lifes. All of us have cu…" at bounding box center [602, 267] width 320 height 328
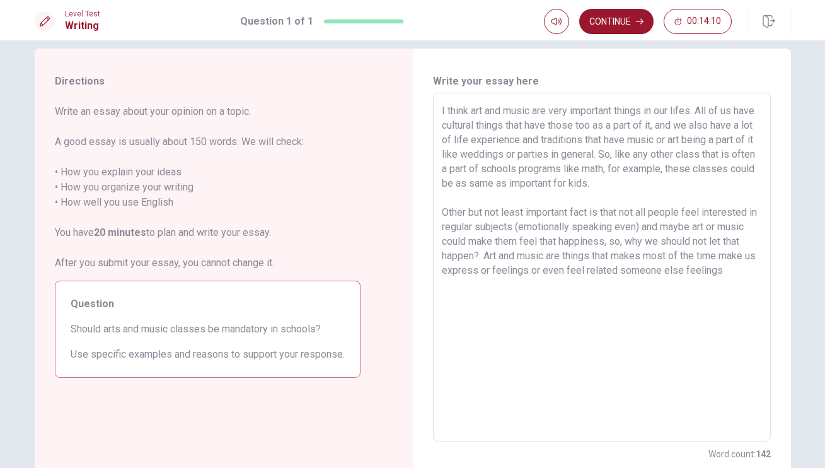
drag, startPoint x: 531, startPoint y: 270, endPoint x: 565, endPoint y: 270, distance: 34.0
click at [565, 270] on textarea "I think art and music are very important things in our lifes. All of us have cu…" at bounding box center [602, 267] width 320 height 328
click at [690, 288] on textarea "I think art and music are very important things in our lifes. All of us have cu…" at bounding box center [602, 267] width 320 height 328
click at [527, 272] on textarea "I think art and music are very important things in our lifes. All of us have cu…" at bounding box center [602, 267] width 320 height 328
click at [660, 273] on textarea "I think art and music are very important things in our lifes. All of us have cu…" at bounding box center [602, 267] width 320 height 328
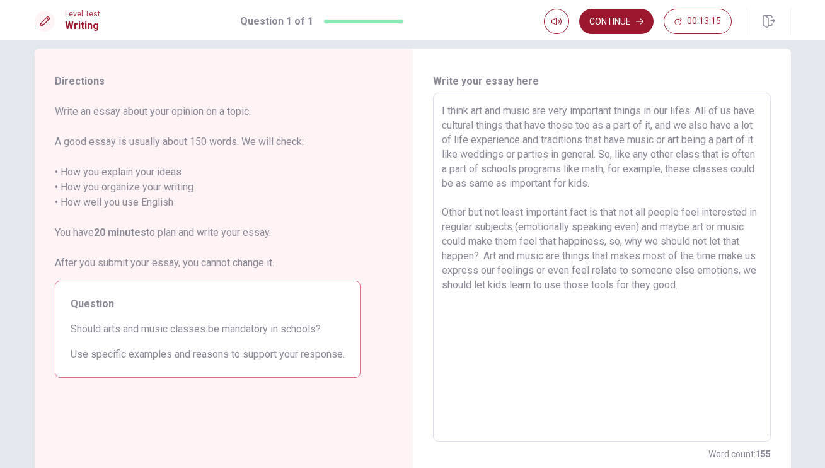
click at [708, 273] on textarea "I think art and music are very important things in our lifes. All of us have cu…" at bounding box center [602, 267] width 320 height 328
drag, startPoint x: 731, startPoint y: 275, endPoint x: 667, endPoint y: 275, distance: 64.3
click at [667, 275] on textarea "I think art and music are very important things in our lifes. All of us have cu…" at bounding box center [602, 267] width 320 height 328
click at [687, 304] on textarea "I think art and music are very important things in our lifes. All of us have cu…" at bounding box center [602, 267] width 320 height 328
drag, startPoint x: 624, startPoint y: 286, endPoint x: 602, endPoint y: 286, distance: 21.4
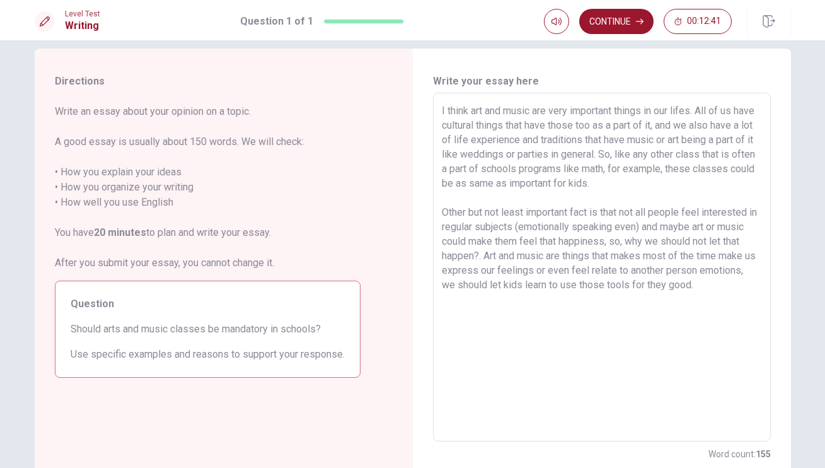
click at [602, 286] on textarea "I think art and music are very important things in our lifes. All of us have cu…" at bounding box center [602, 267] width 320 height 328
drag, startPoint x: 611, startPoint y: 287, endPoint x: 580, endPoint y: 287, distance: 30.9
click at [580, 287] on textarea "I think art and music are very important things in our lifes. All of us have cu…" at bounding box center [602, 267] width 320 height 328
click at [715, 291] on textarea "I think art and music are very important things in our lifes. All of us have cu…" at bounding box center [602, 267] width 320 height 328
click at [672, 286] on textarea "I think art and music are very important things in our lifes. All of us have cu…" at bounding box center [602, 267] width 320 height 328
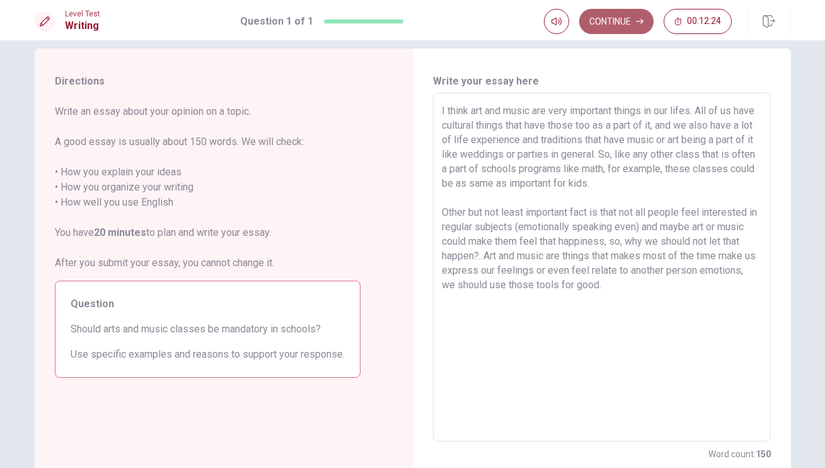
click at [637, 21] on icon "button" at bounding box center [640, 22] width 8 height 8
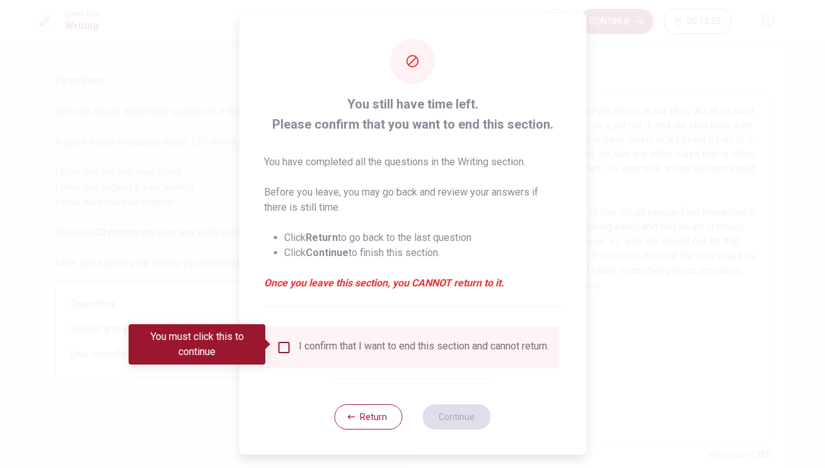
click at [280, 345] on input "You must click this to continue" at bounding box center [283, 347] width 15 height 15
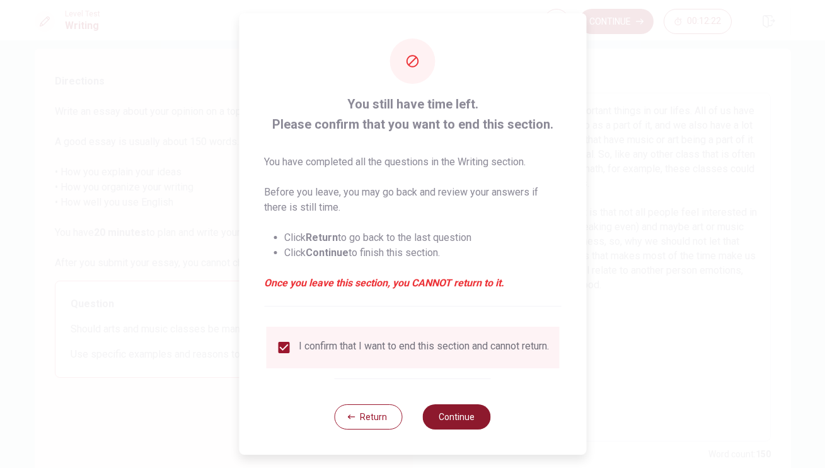
click at [442, 420] on button "Continue" at bounding box center [457, 416] width 68 height 25
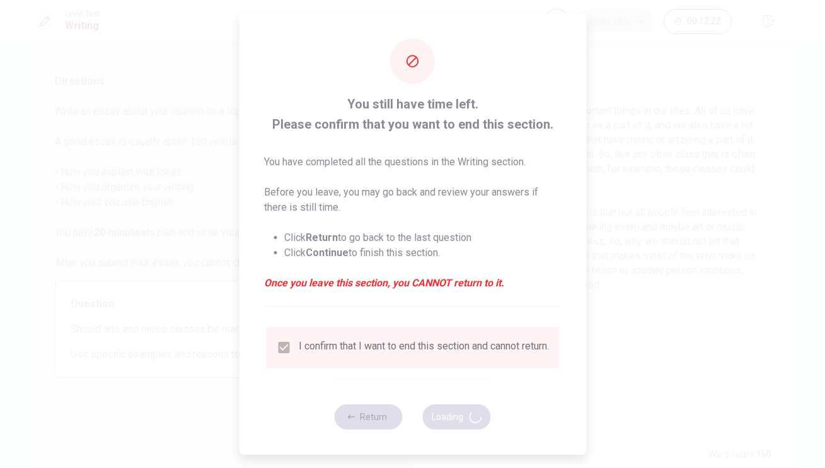
scroll to position [0, 0]
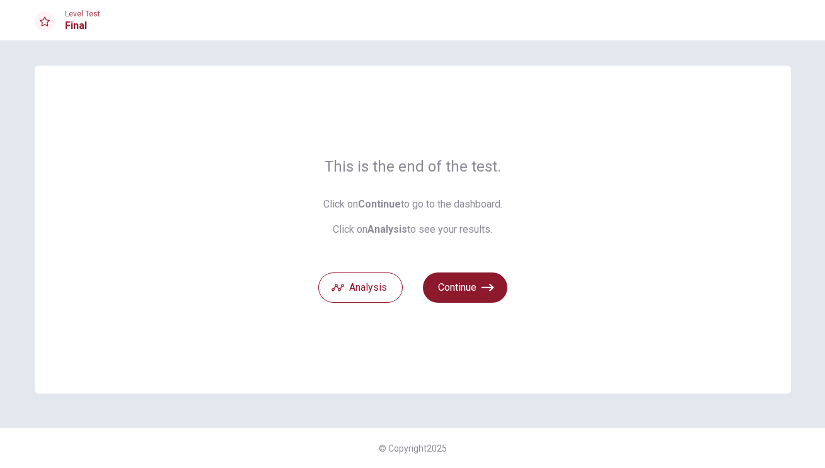
click at [484, 291] on icon "button" at bounding box center [487, 287] width 13 height 13
